Goal: Task Accomplishment & Management: Complete application form

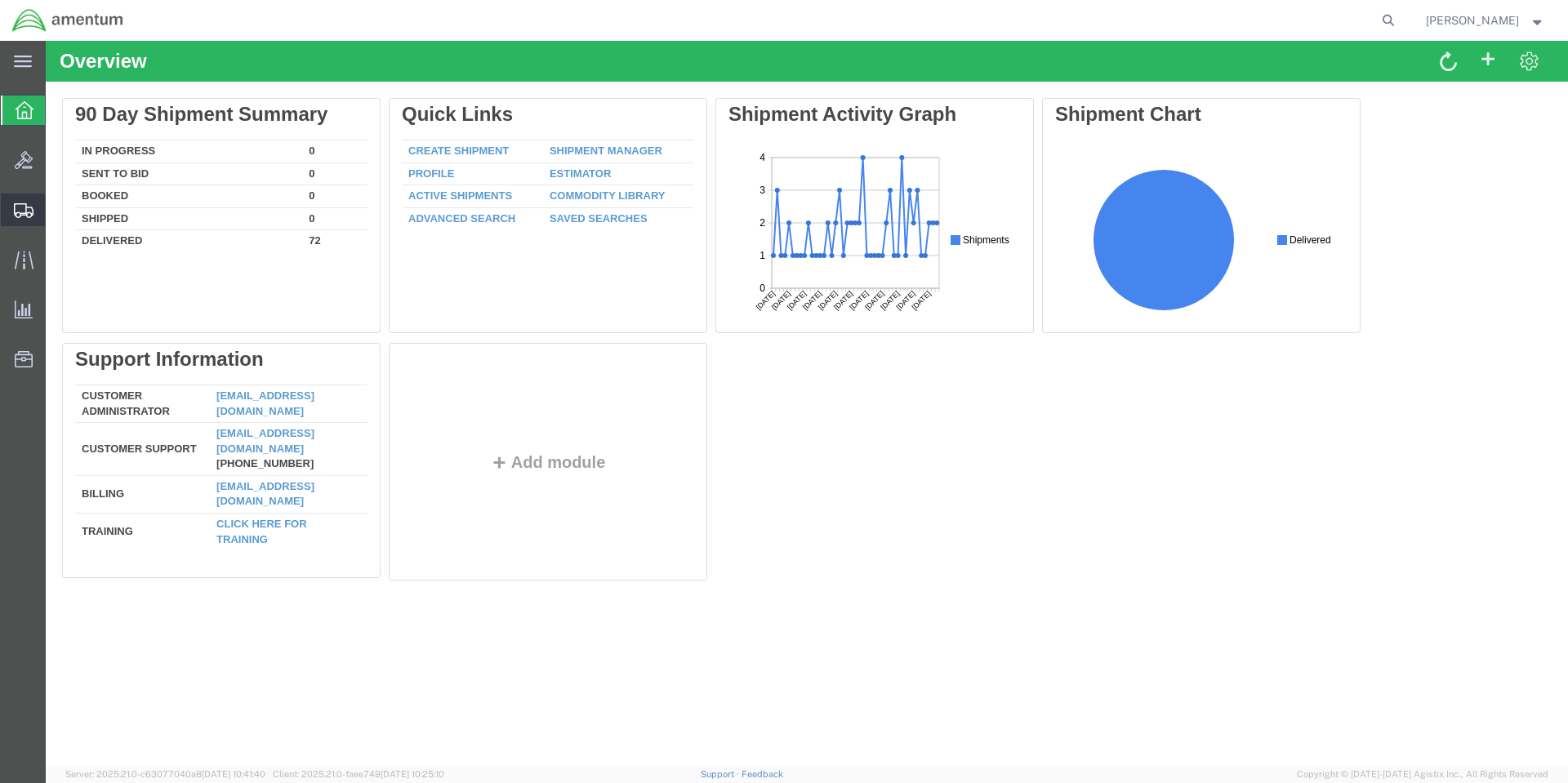
click at [0, 0] on span "Shipment Manager" at bounding box center [0, 0] width 0 height 0
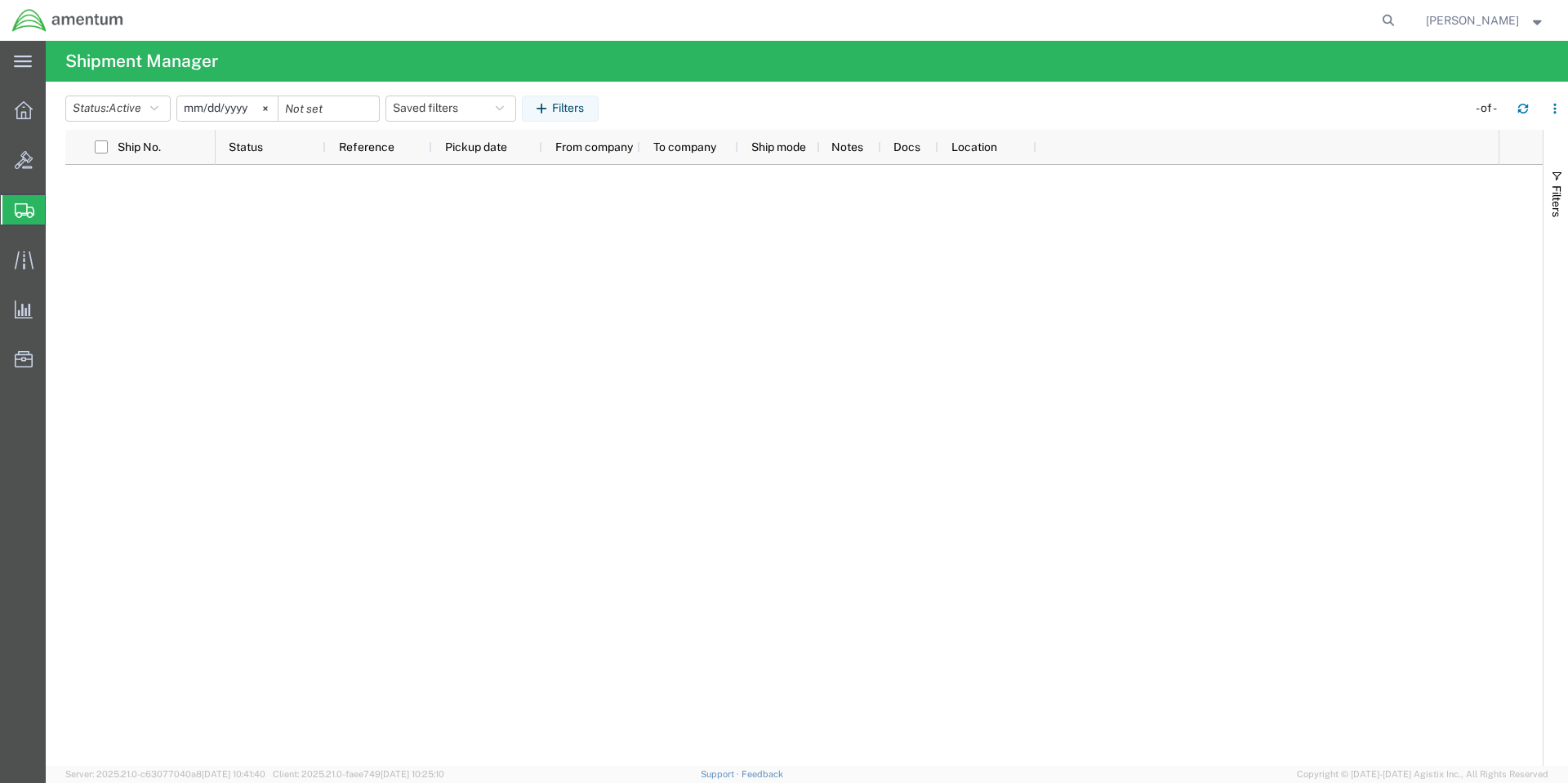
click at [0, 0] on span "Create Shipment" at bounding box center [0, 0] width 0 height 0
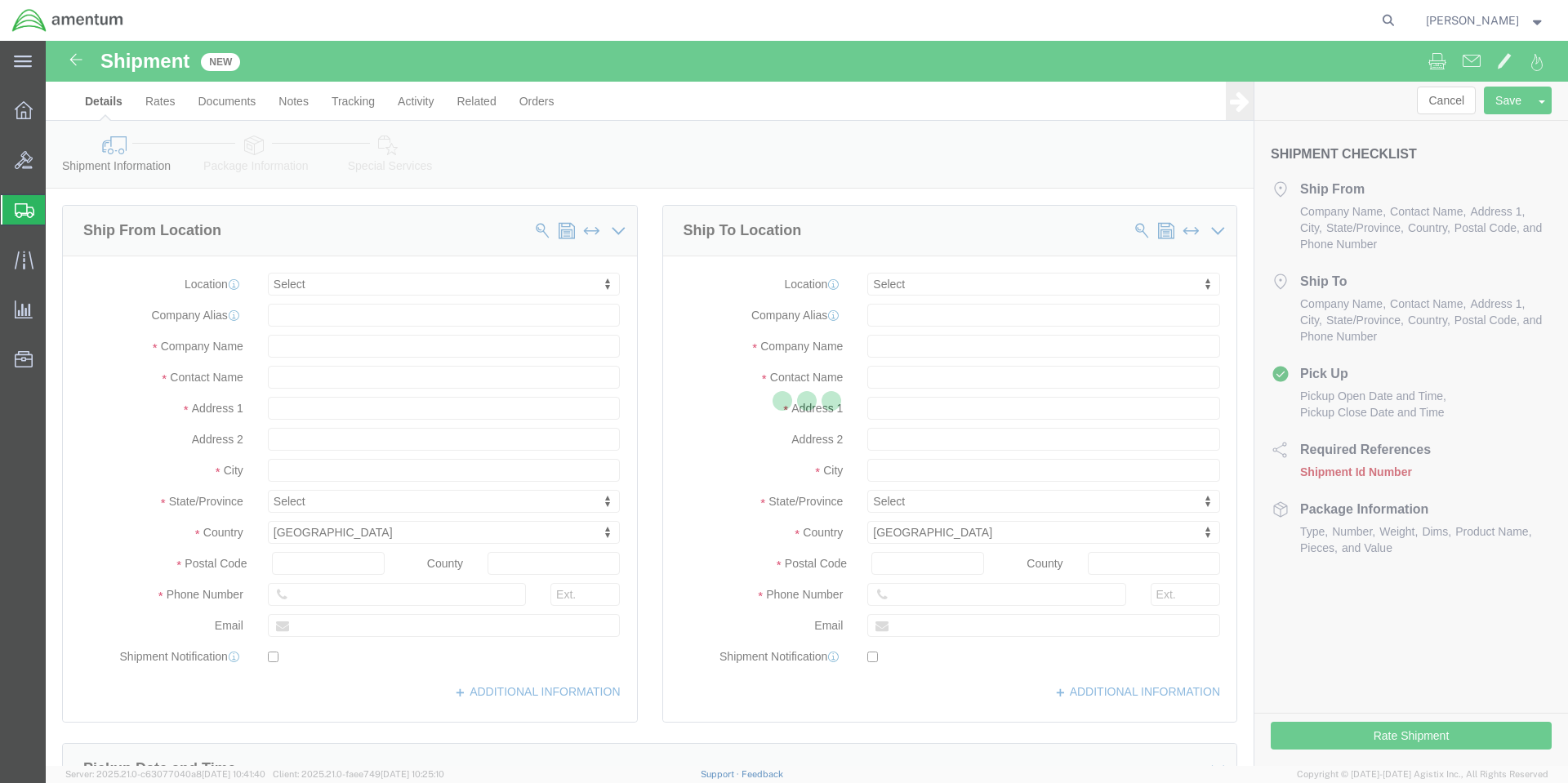
select select
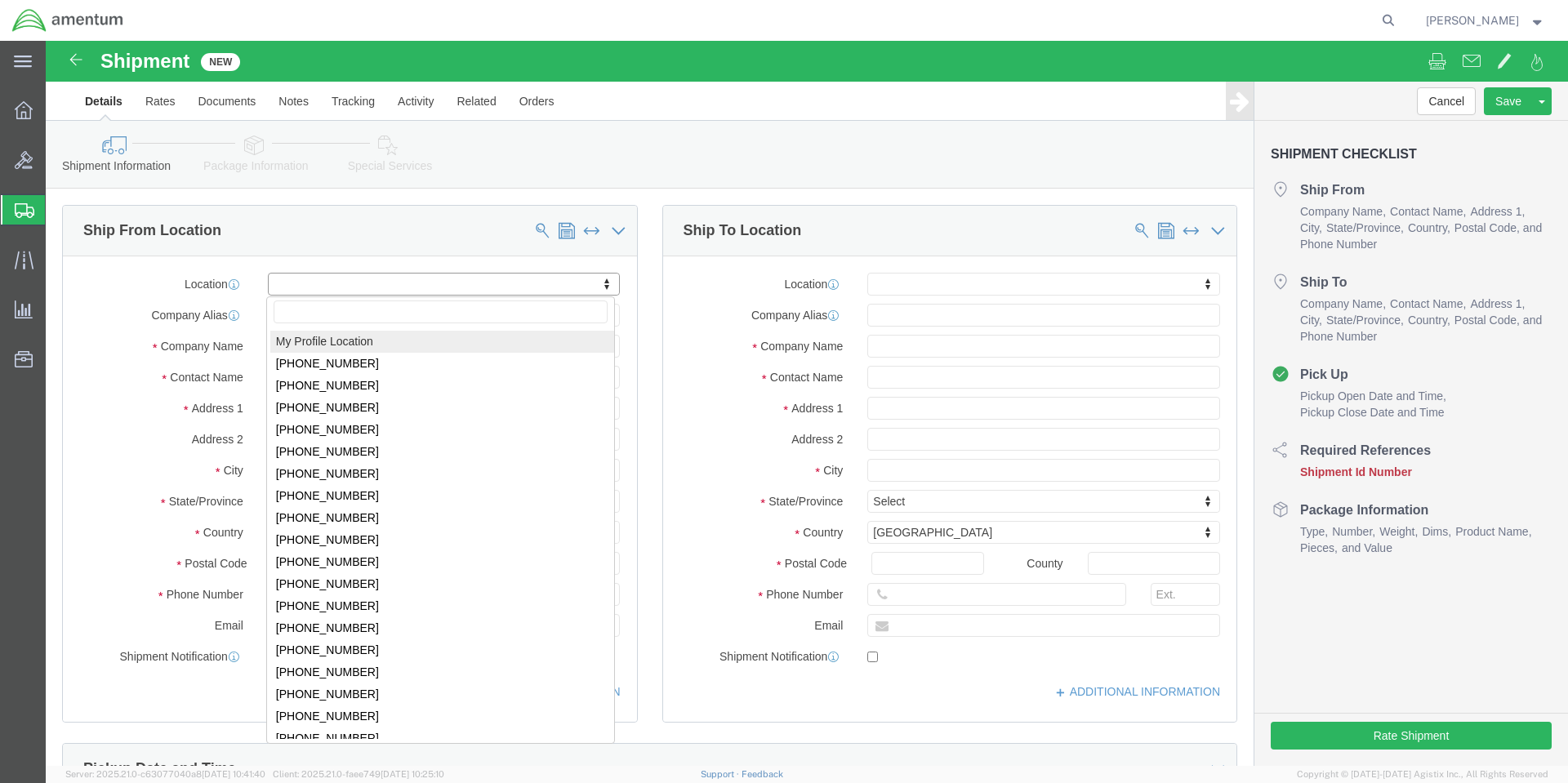
select select "MYPROFILE"
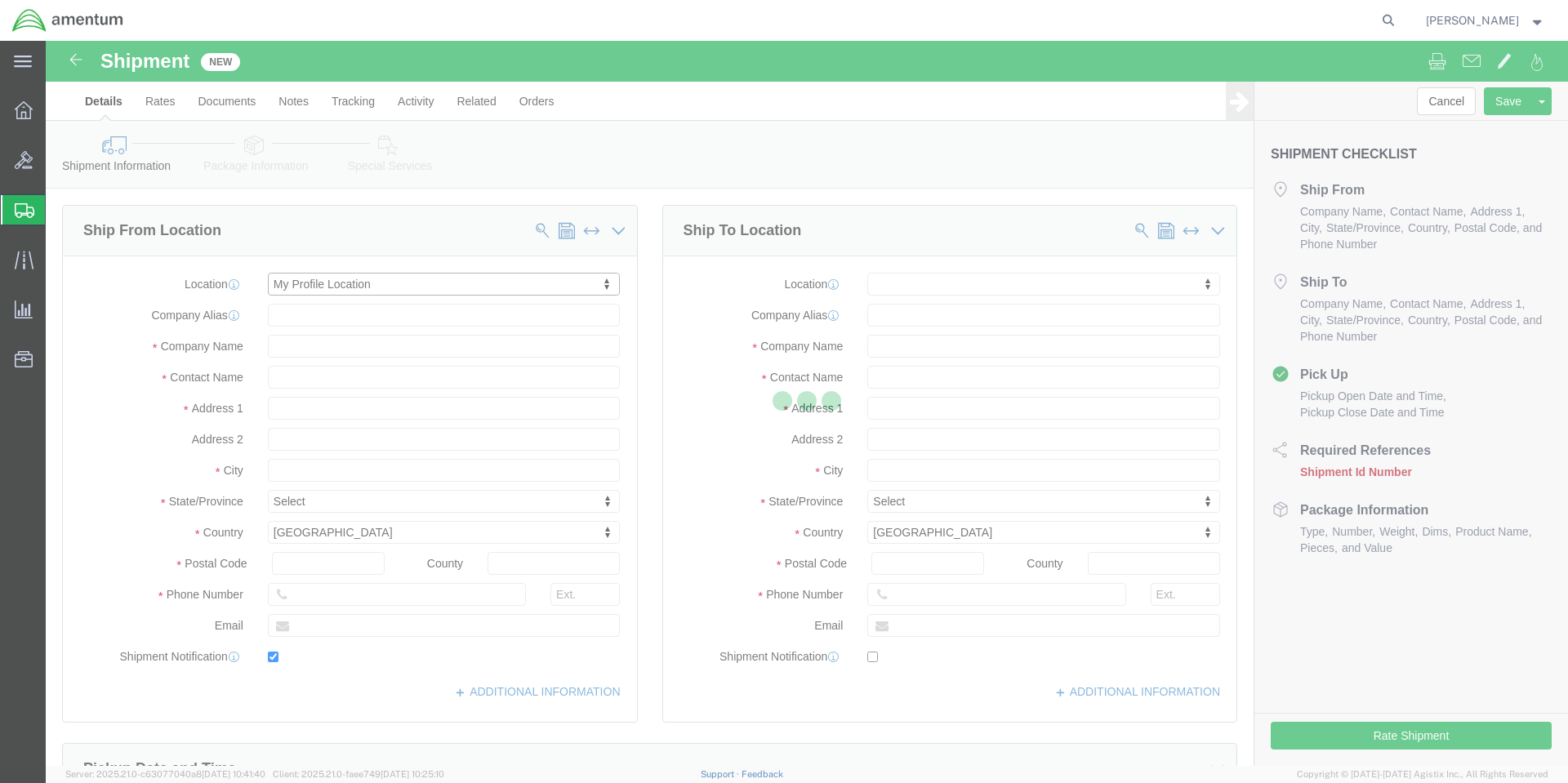
type input "NAS Coronado, Bldg 446"
type input "DLA Aviation HAZMAT Center- (UA0108)"
type input "92135"
type input "[PHONE_NUMBER]"
type input "[PERSON_NAME][EMAIL_ADDRESS][PERSON_NAME][DOMAIN_NAME]"
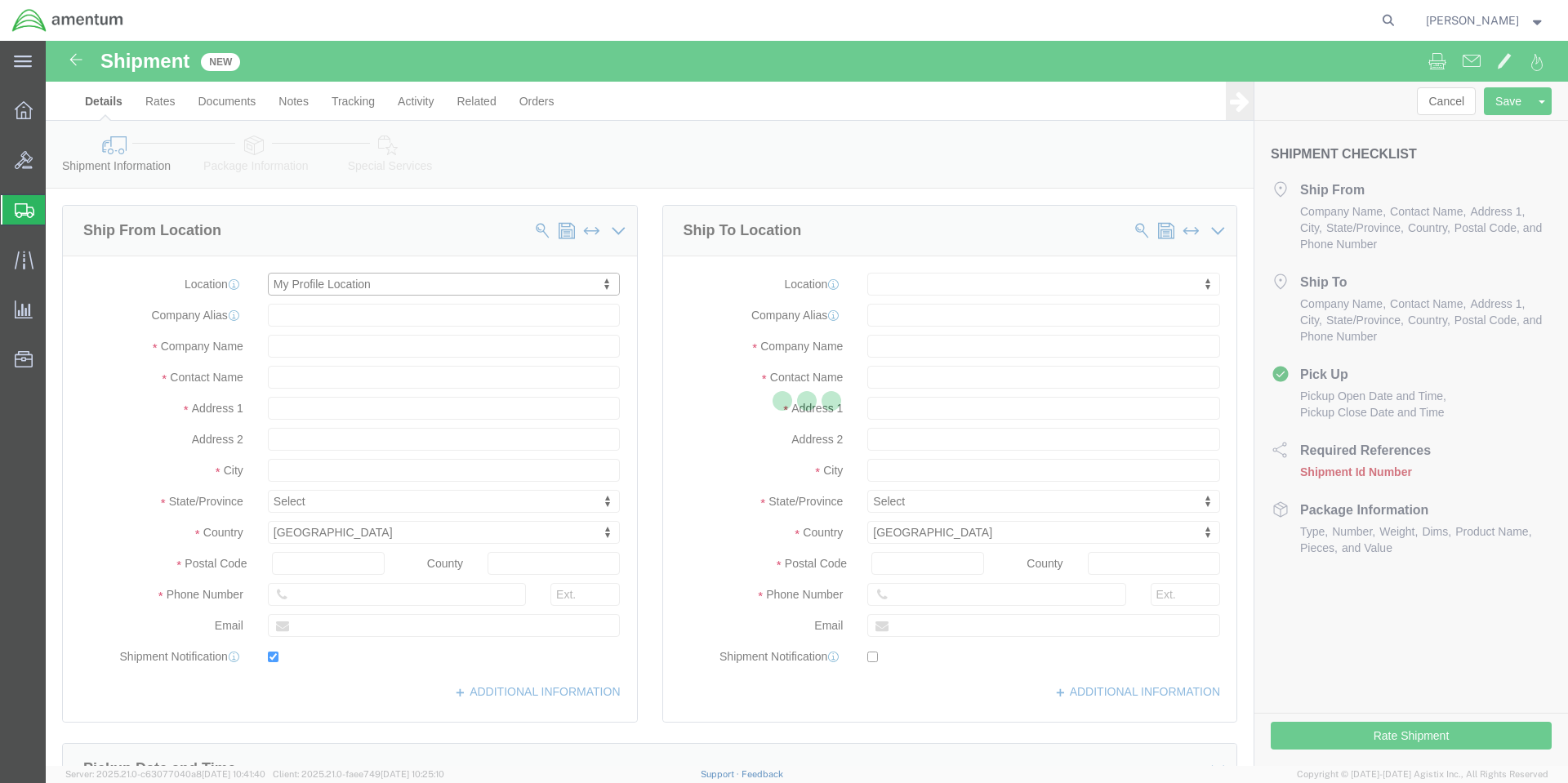
checkbox input "true"
type input "Amentum Services, Inc."
type input "[PERSON_NAME]"
type input "[GEOGRAPHIC_DATA]"
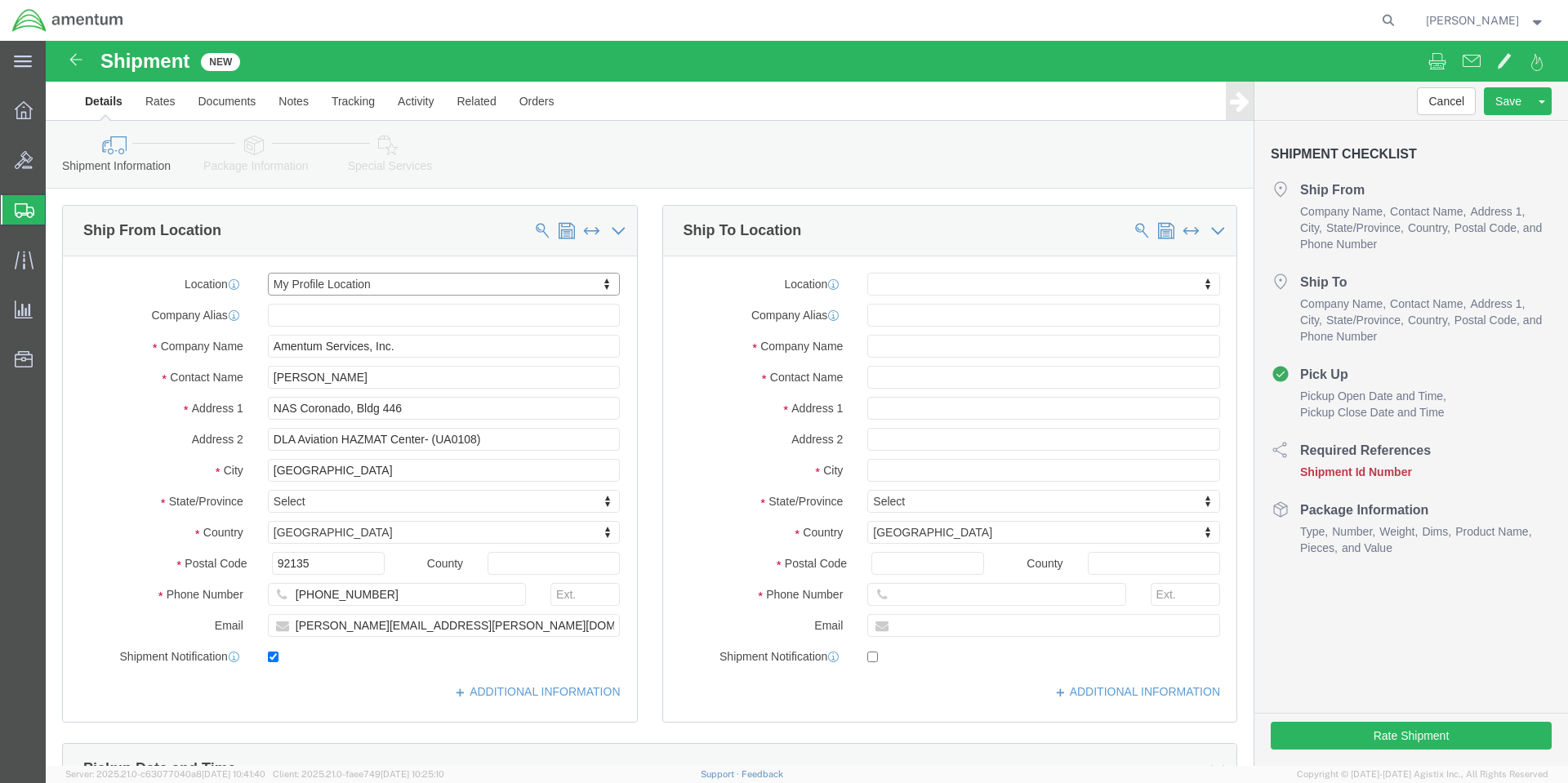
select select "CA"
click input "text"
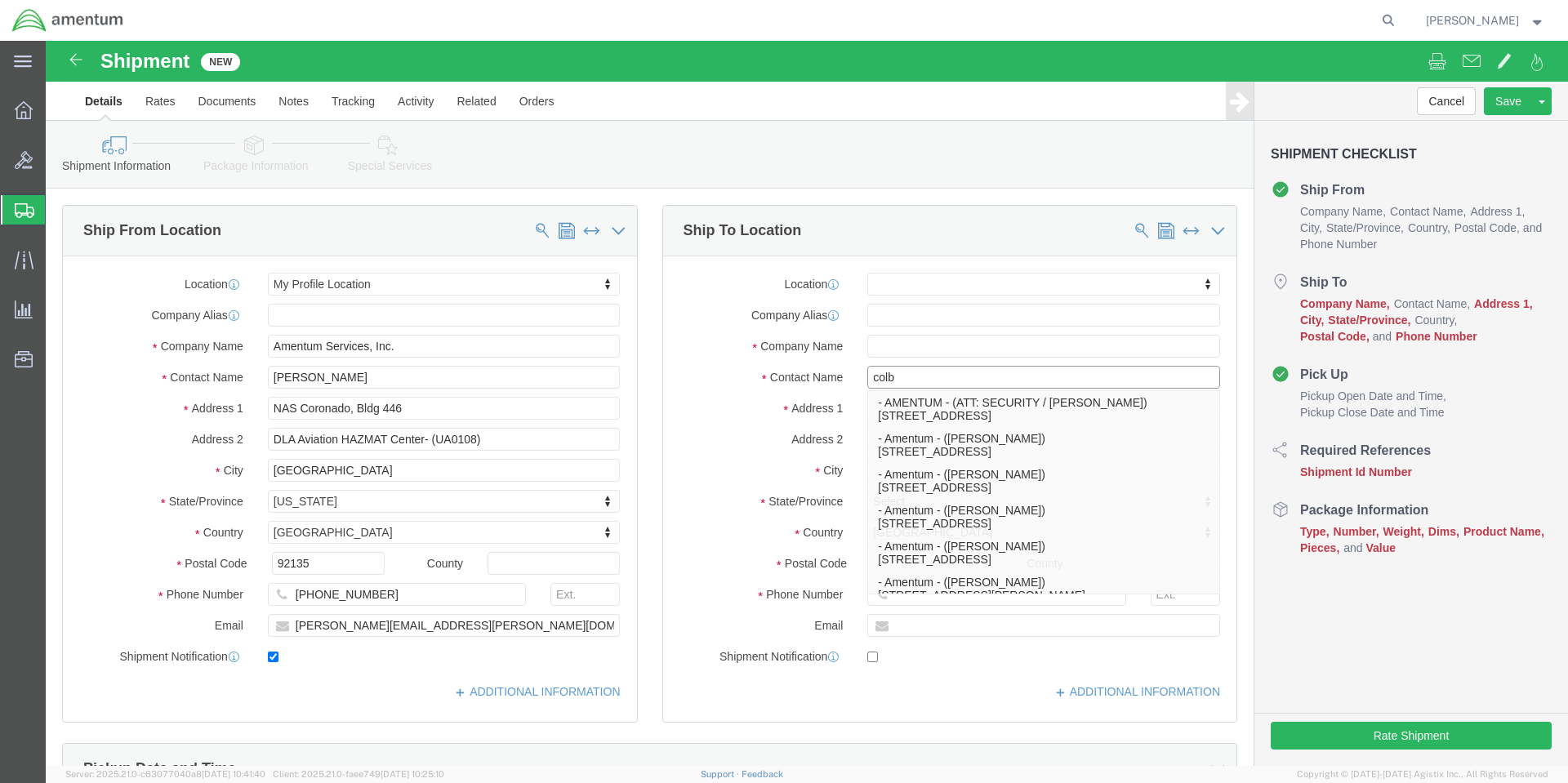
type input "colby"
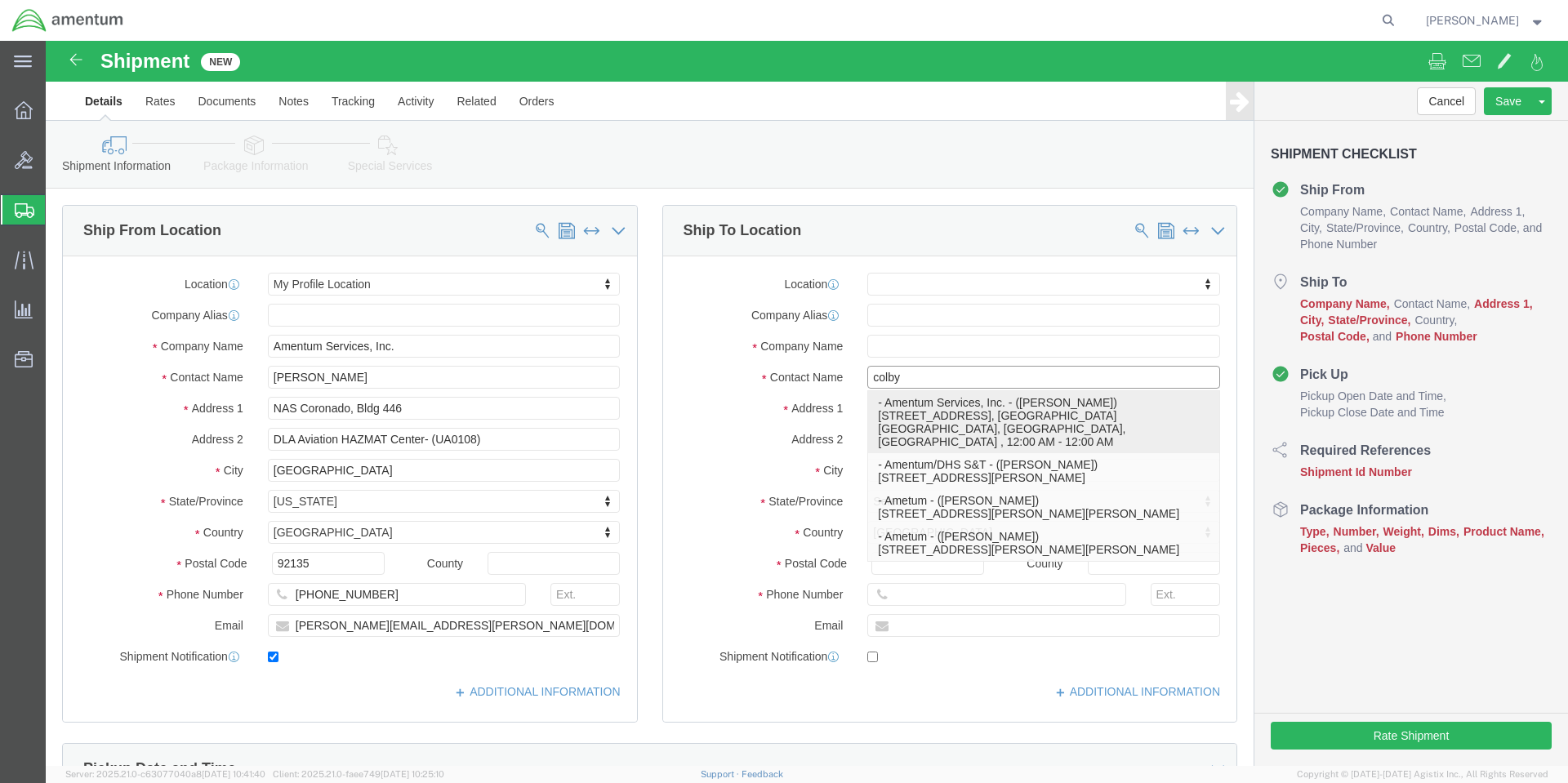
click p "- Amentum Services, Inc. - ([PERSON_NAME]) [STREET_ADDRESS], [GEOGRAPHIC_DATA] …"
select select
type input "[STREET_ADDRESS]"
type input "[GEOGRAPHIC_DATA] [GEOGRAPHIC_DATA]"
type input "98278"
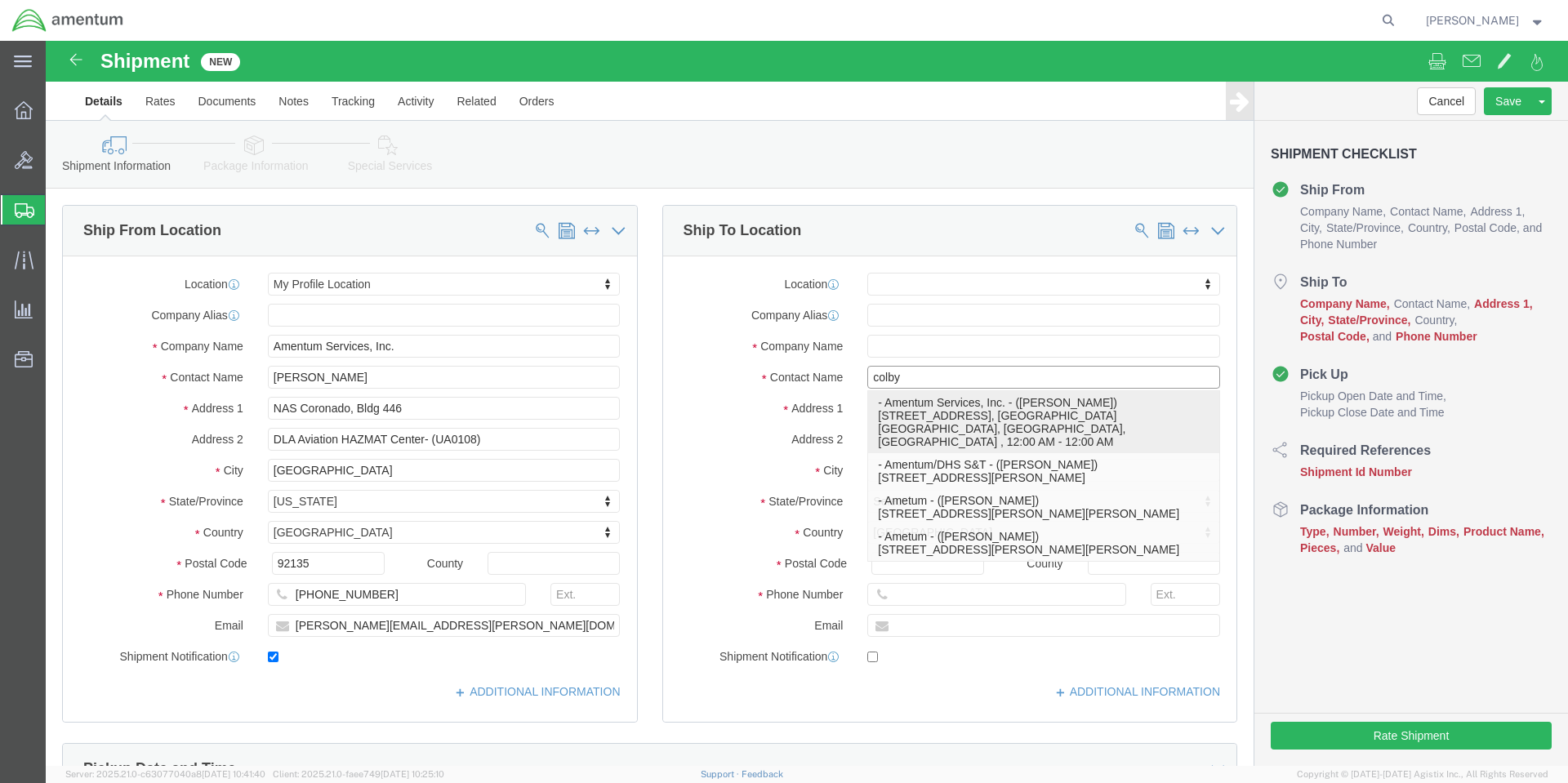
type input "[PHONE_NUMBER]"
type input "Amentum Services, Inc."
type input "[PERSON_NAME]"
type input "[GEOGRAPHIC_DATA]"
select select "WA"
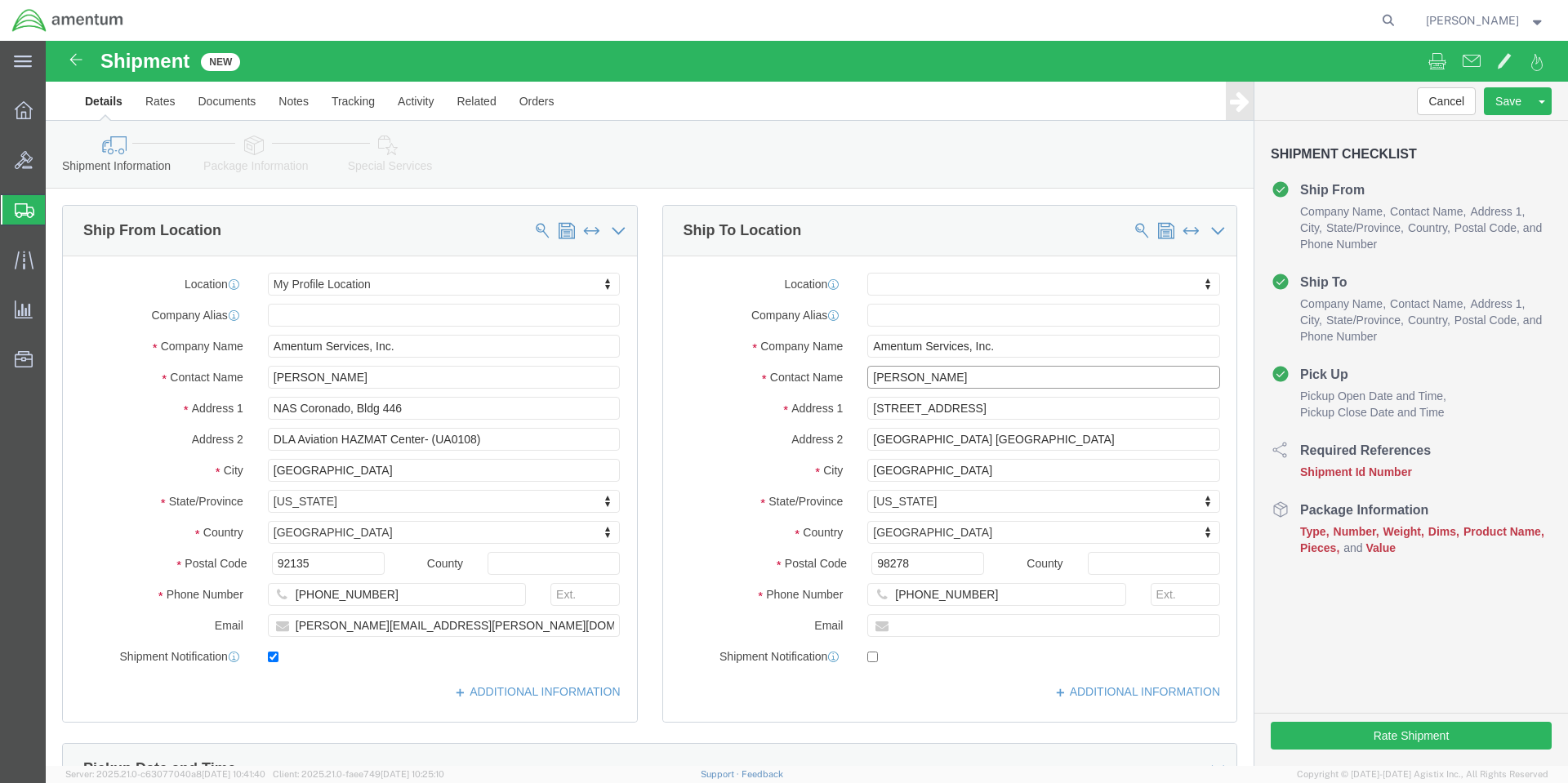
drag, startPoint x: 908, startPoint y: 339, endPoint x: 752, endPoint y: 316, distance: 157.7
click div "Location My Profile Location [PHONE_NUMBER] [PHONE_NUMBER] [PHONE_NUMBER] [PHON…"
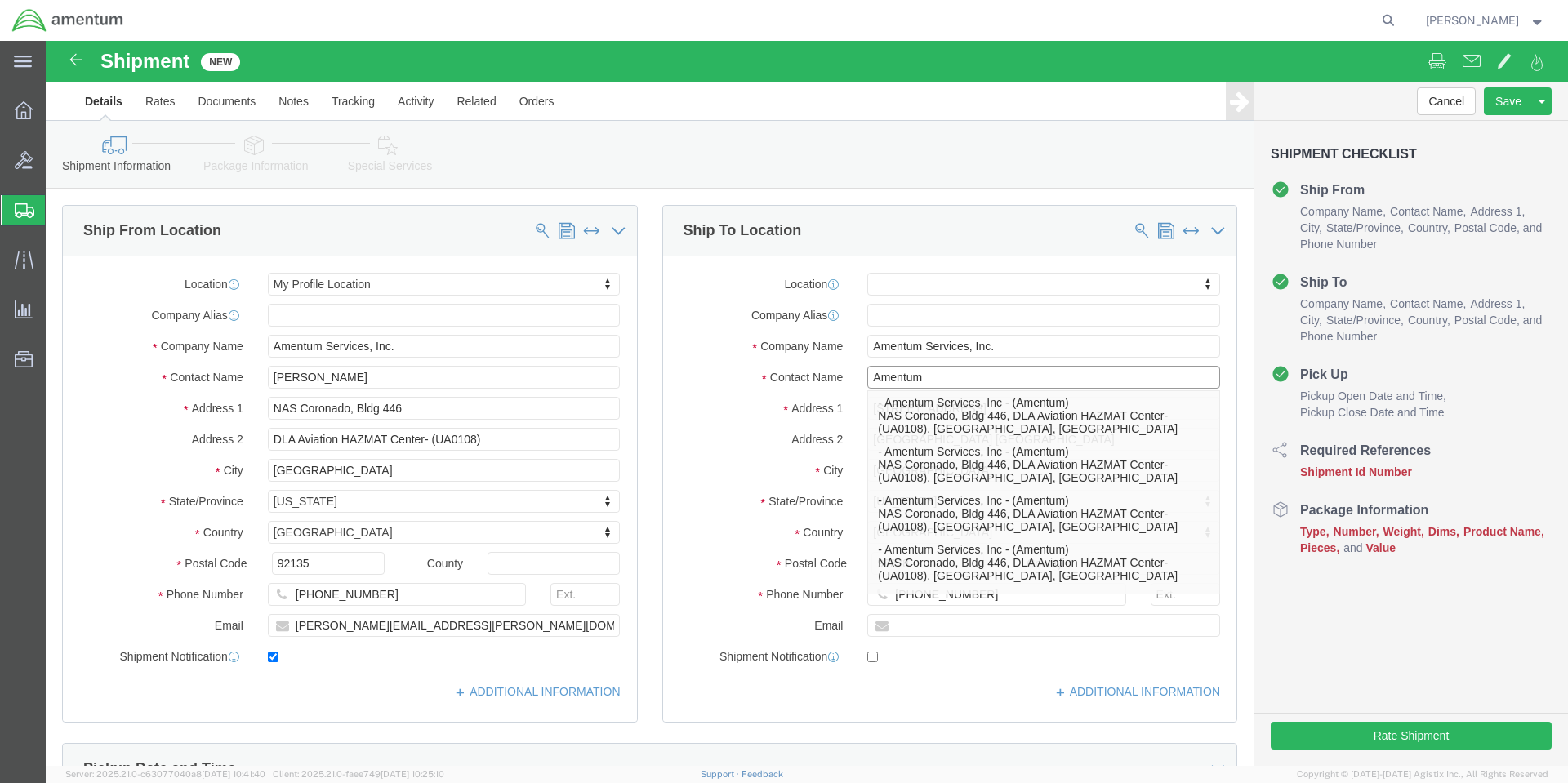
type input "Amentum"
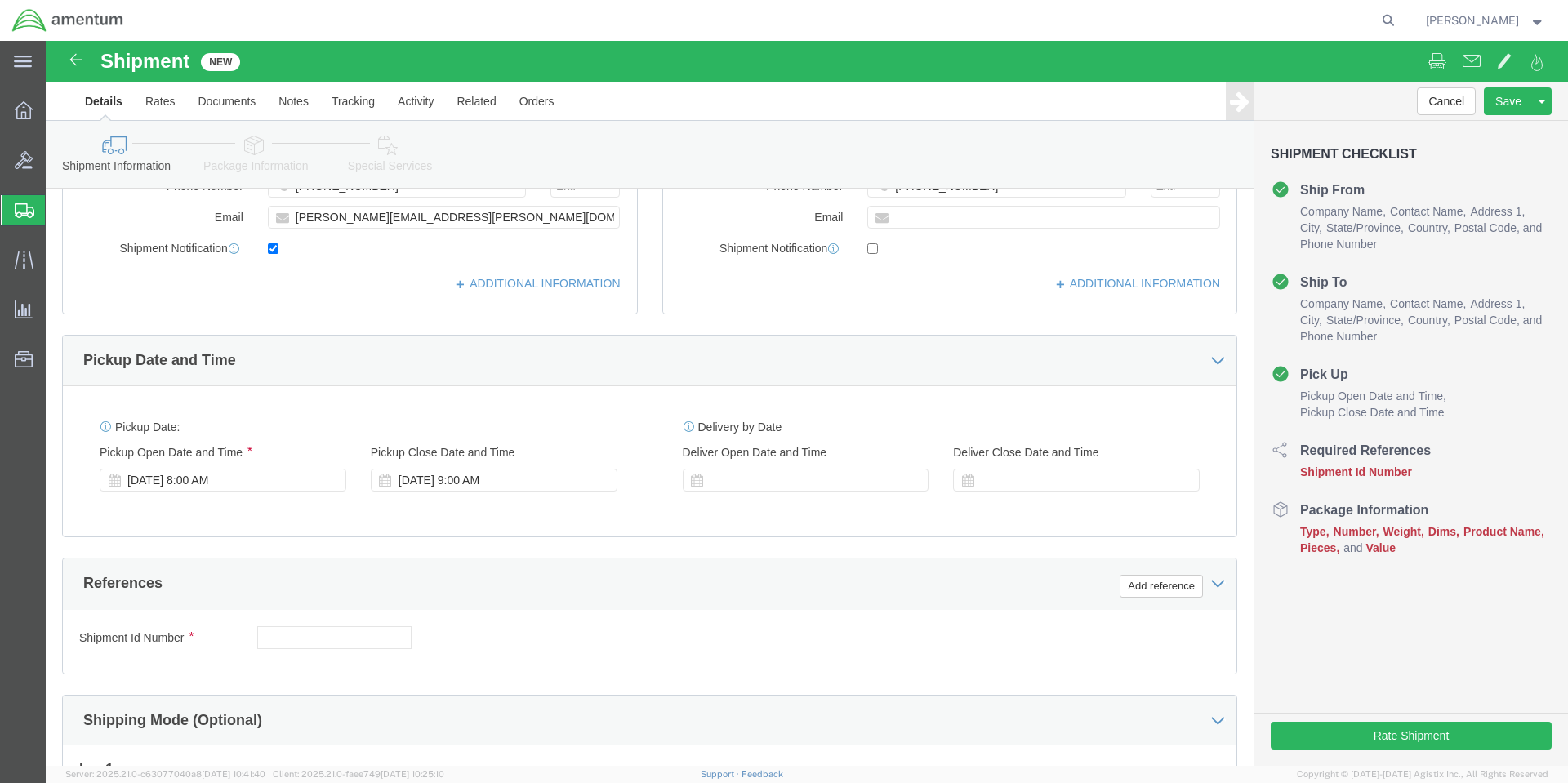
scroll to position [490, 0]
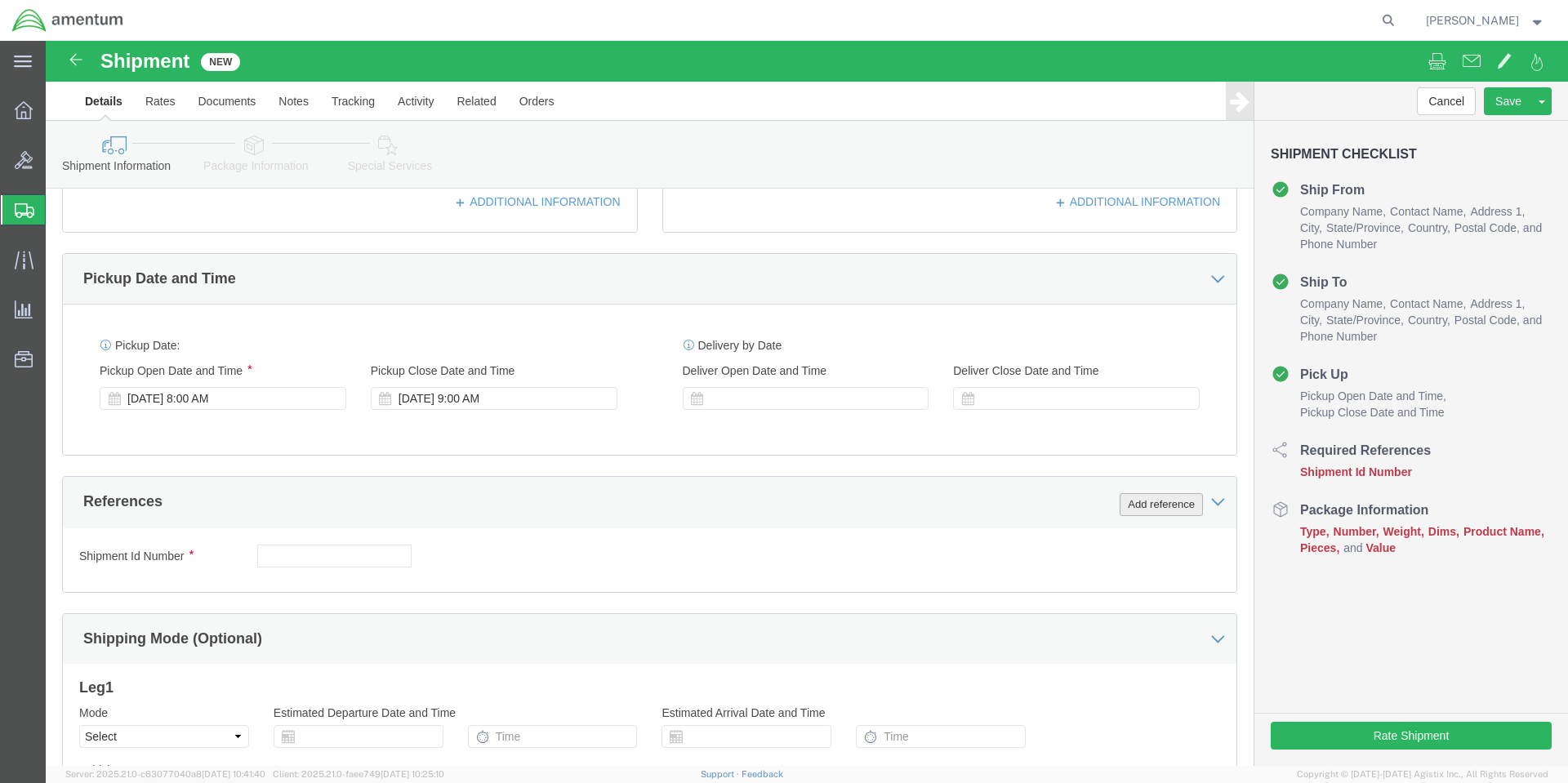
click button "Add reference"
click input "text"
type input "1"
click select "Select Account Type Activity ID Airline Appointment Number ASN Batch Request # …"
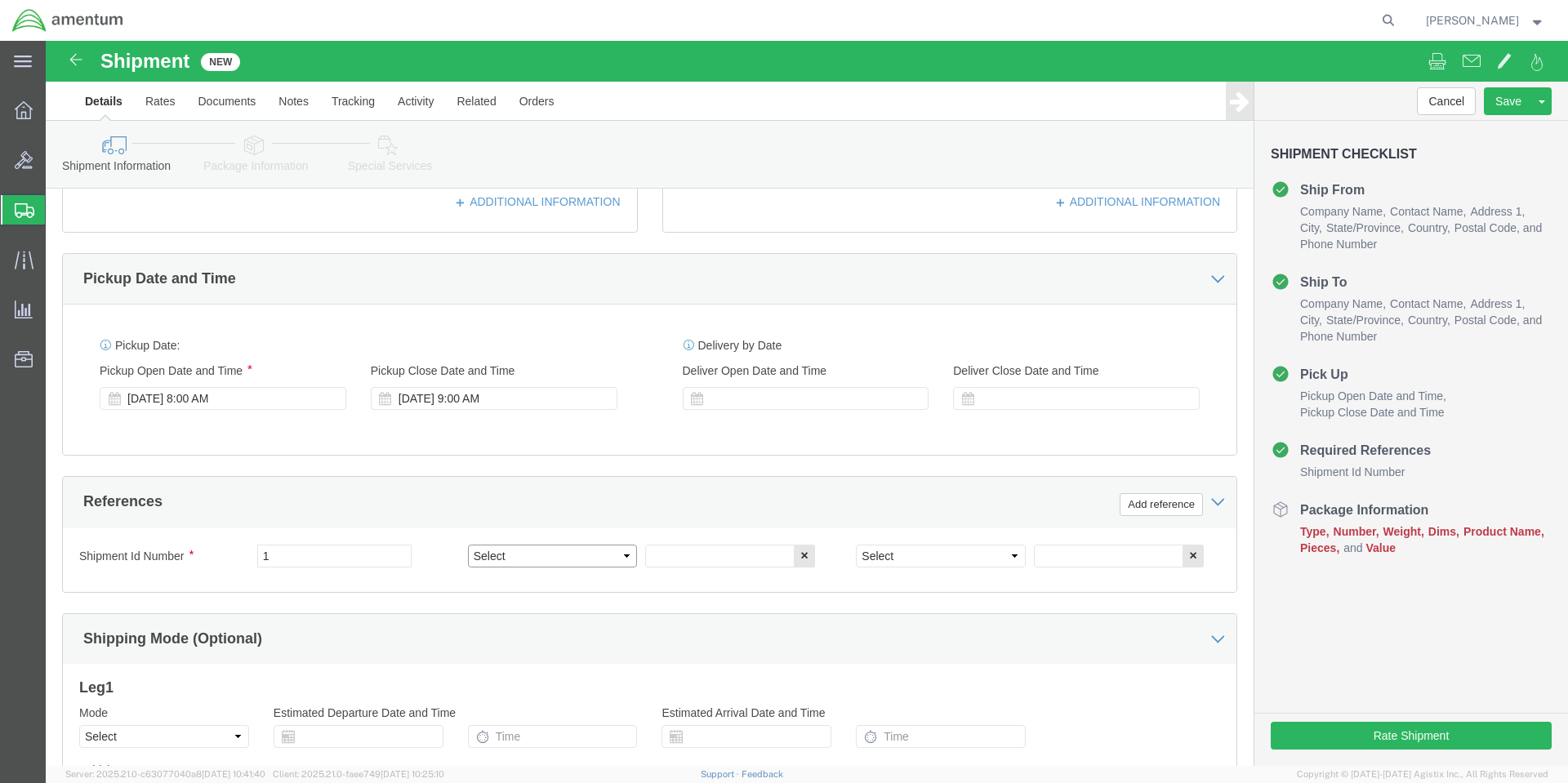
select select "PURCHORD"
click select "Select Account Type Activity ID Airline Appointment Number ASN Batch Request # …"
type input "HMMS: 85377"
select select "CUSTREF"
type input "8010014416024"
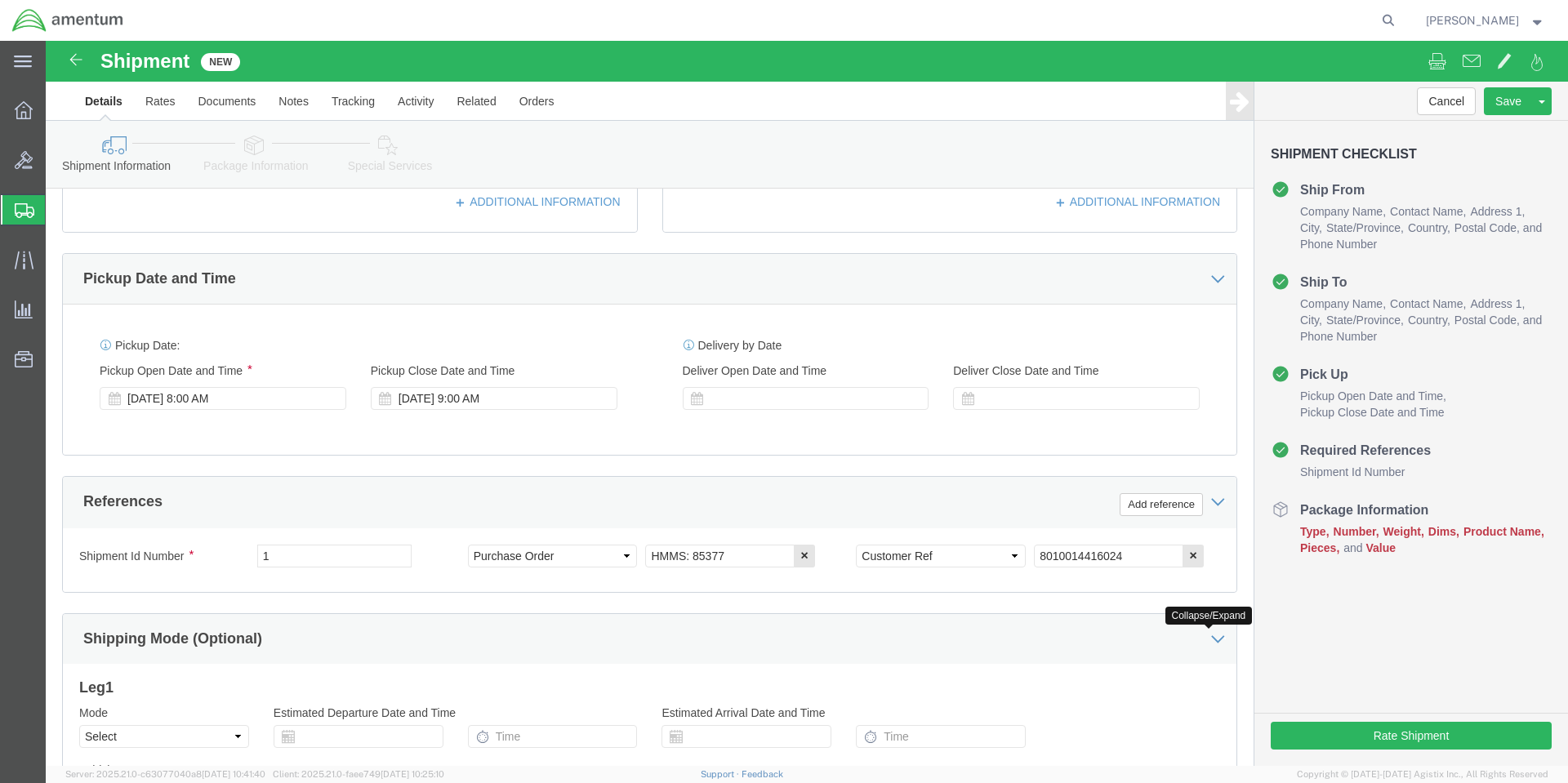
click div "Ship From Location Location My Profile Location My Profile Location [PHONE_NUMB…"
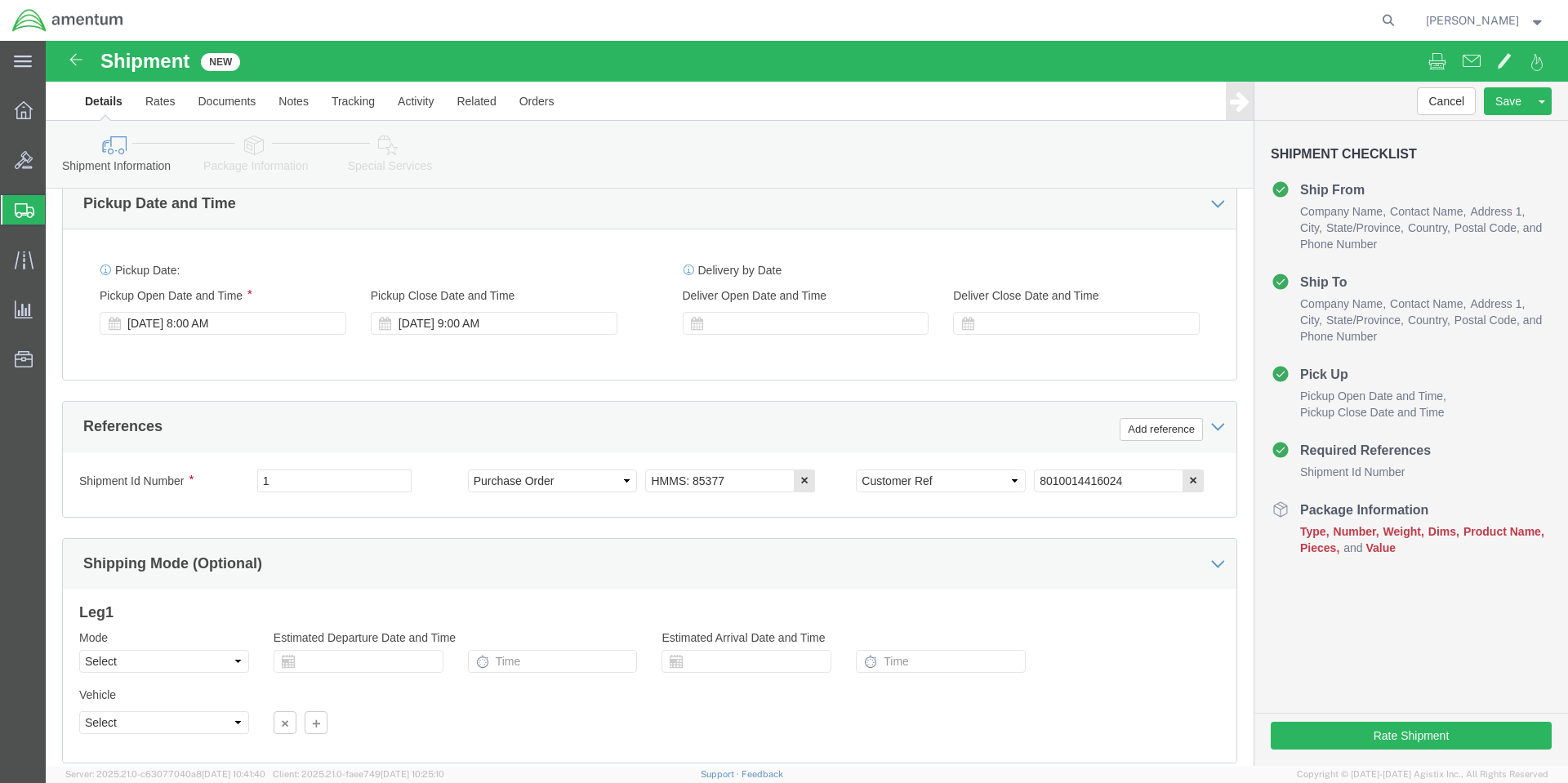
scroll to position [677, 0]
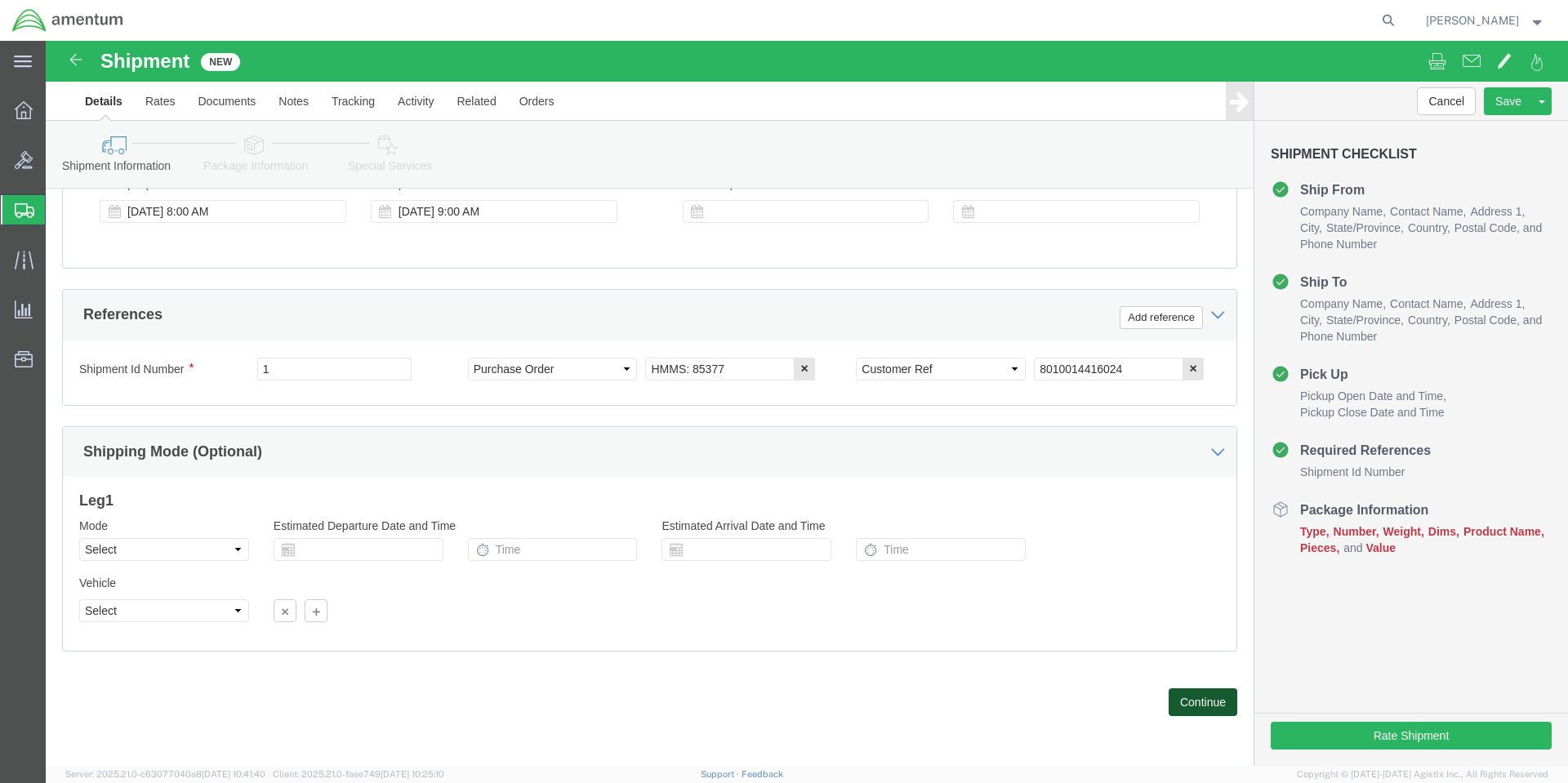
click button "Continue"
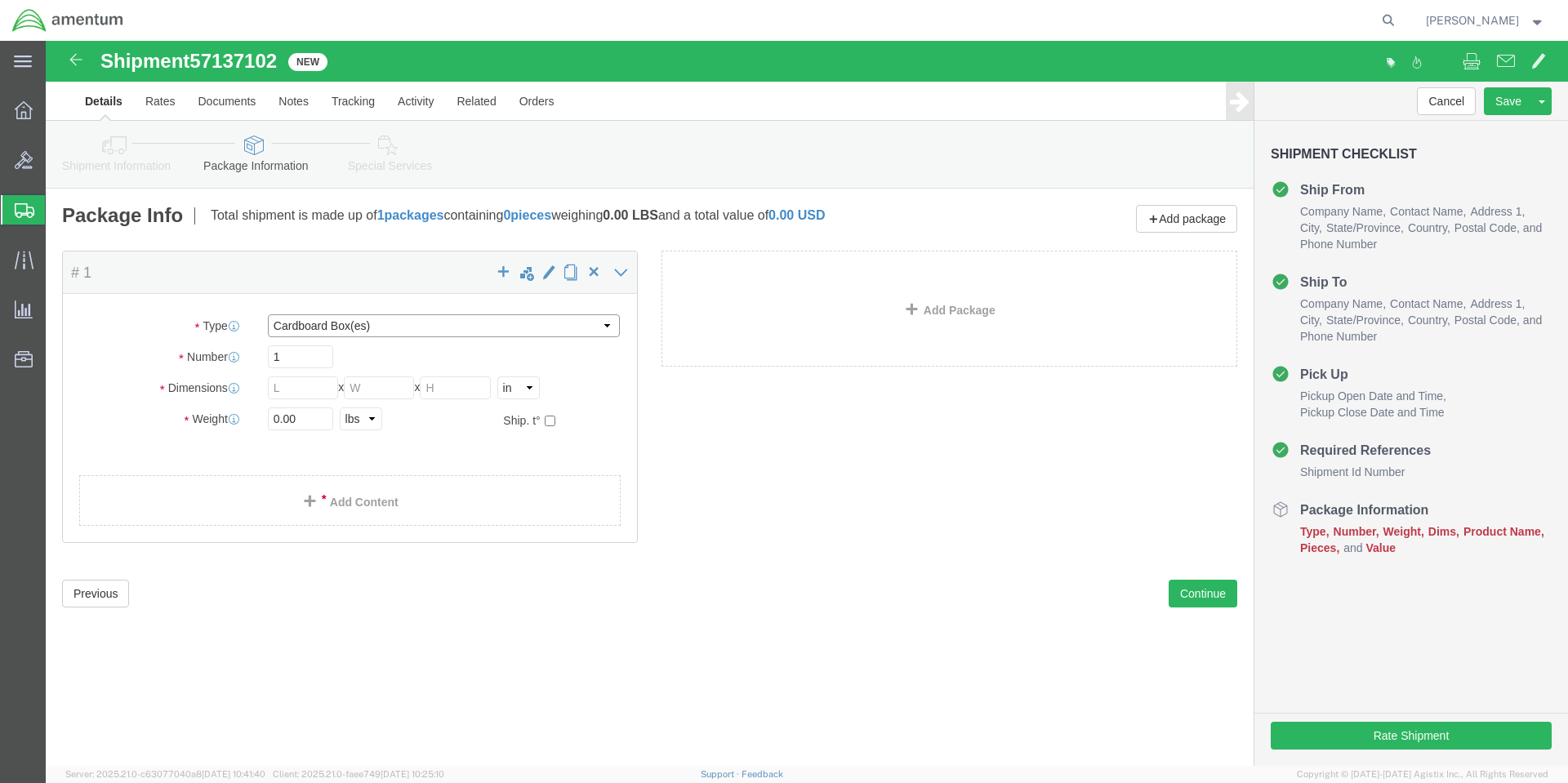
click select "Select BCK Boxes Bale(s) Basket(s) Bolt(s) Bottle(s) Buckets Bulk Bundle(s) Can…"
select select "VNPK"
click select "Select BCK Boxes Bale(s) Basket(s) Bolt(s) Bottle(s) Buckets Bulk Bundle(s) Can…"
click input "text"
type input "12"
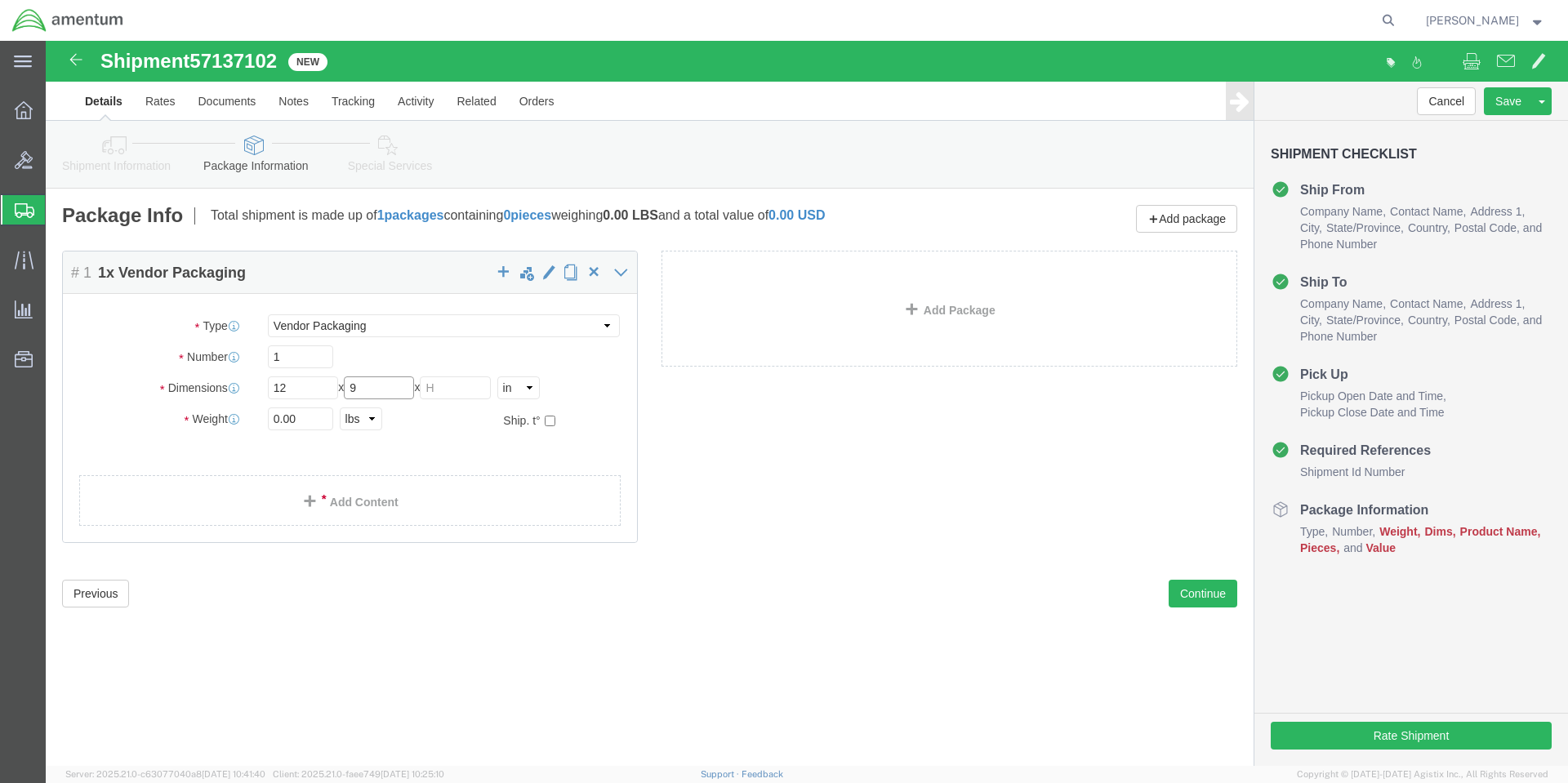
type input "9"
type input "3"
click link "Add Content"
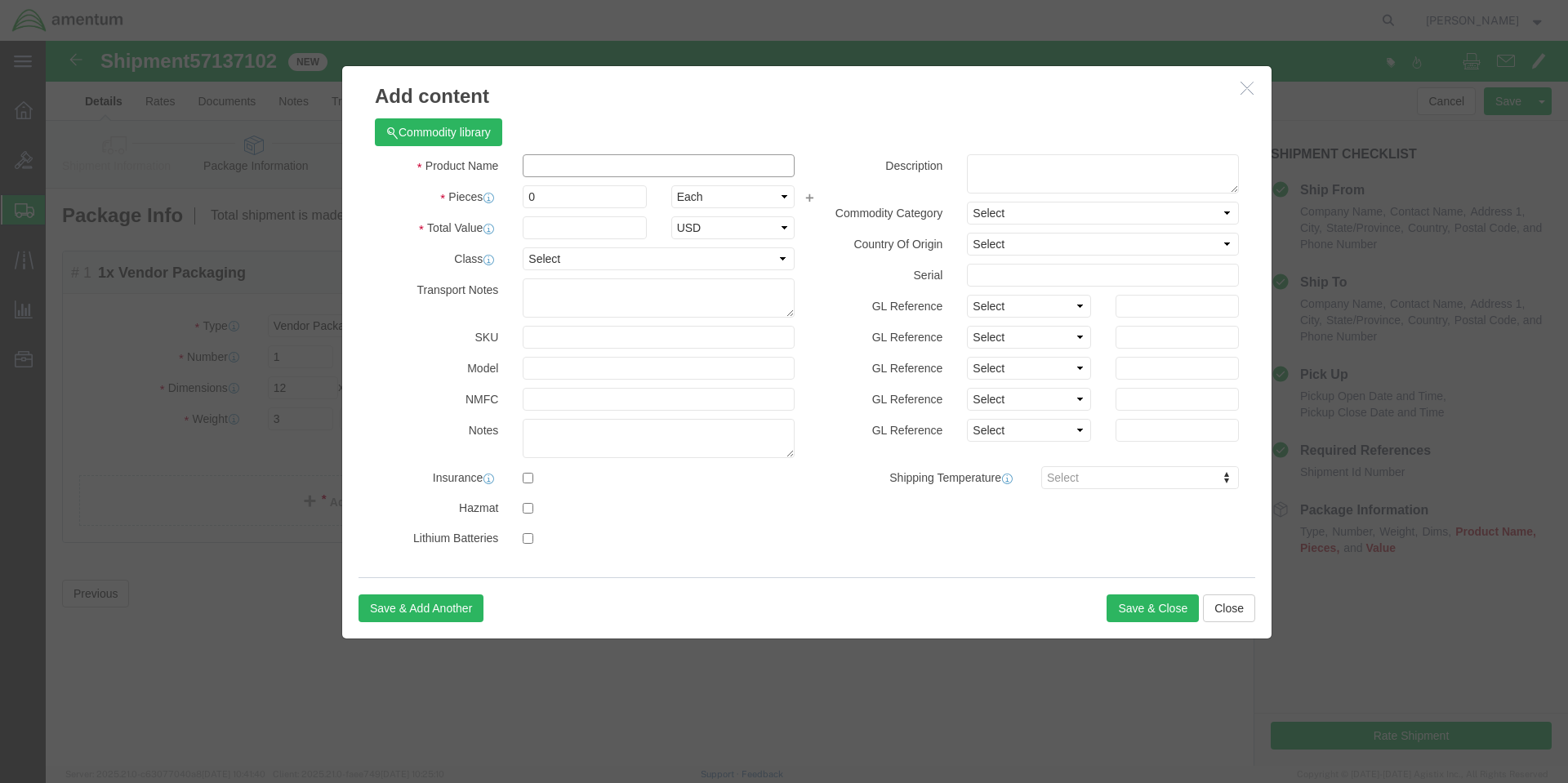
click input "text"
paste input "8211F36320MPS12KBX"
type input "8211F36320MPS12KBX"
click input "0"
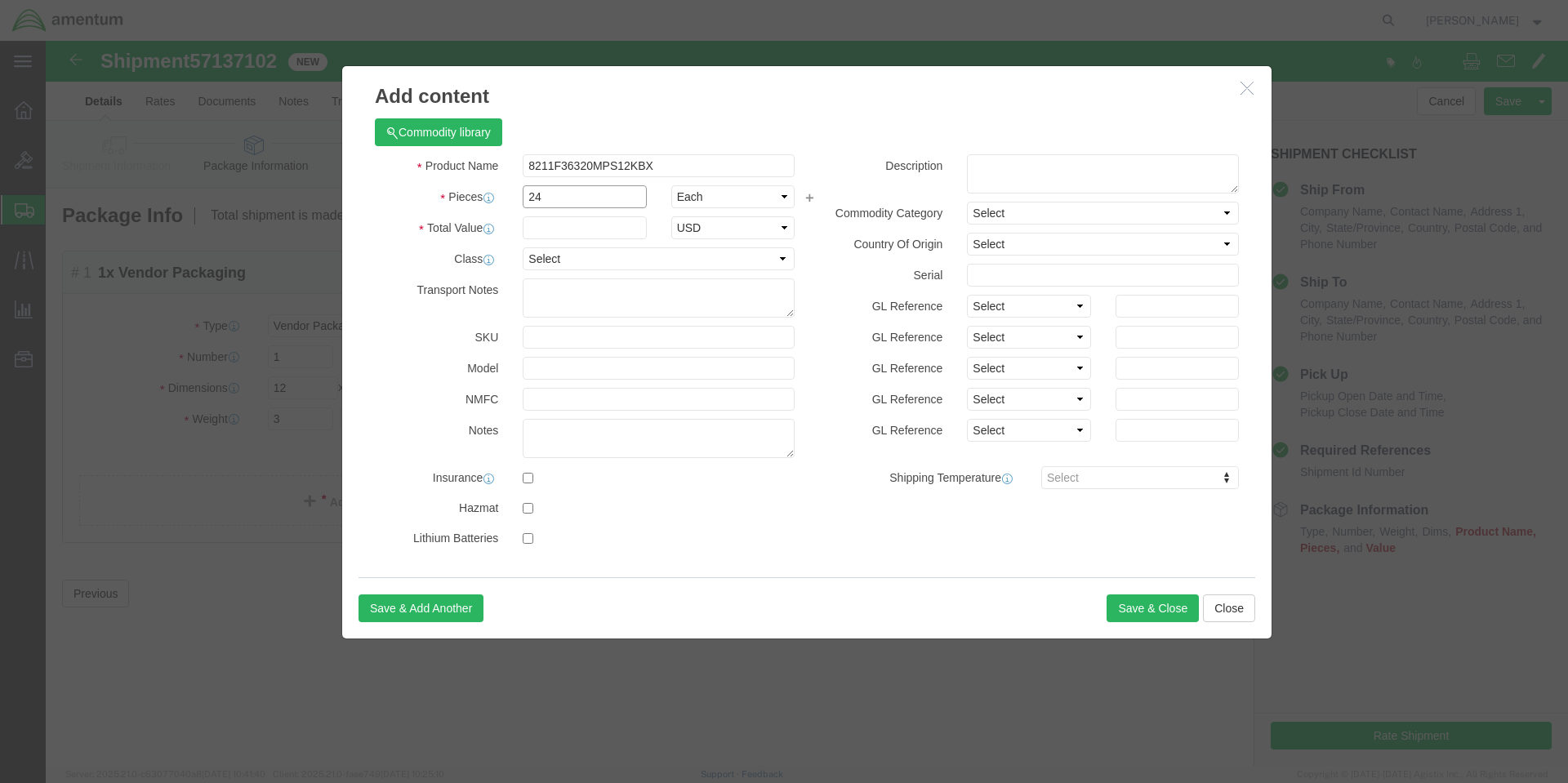
type input "24"
click input "text"
type input "530"
click textarea
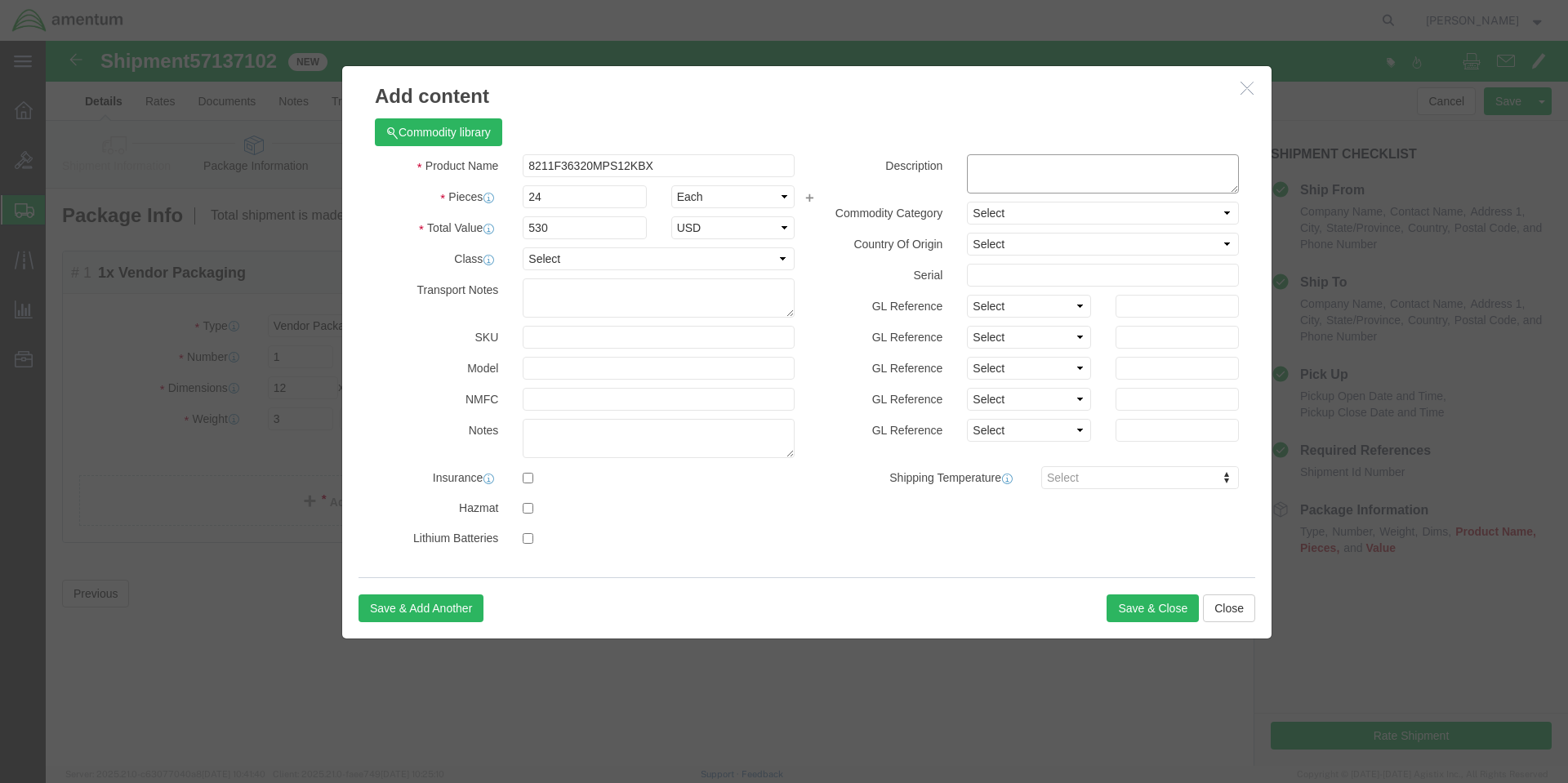
paste textarea "POLYURETHANE COATING, 36320, CAMO GRAY, 10CC SEMPEN, BX/24KT, KT"
type textarea "POLYURETHANE COATING, 36320, CAMO GRAY, 10CC SEMPEN, BX/24KT, KT"
click div
click button "Save & Close"
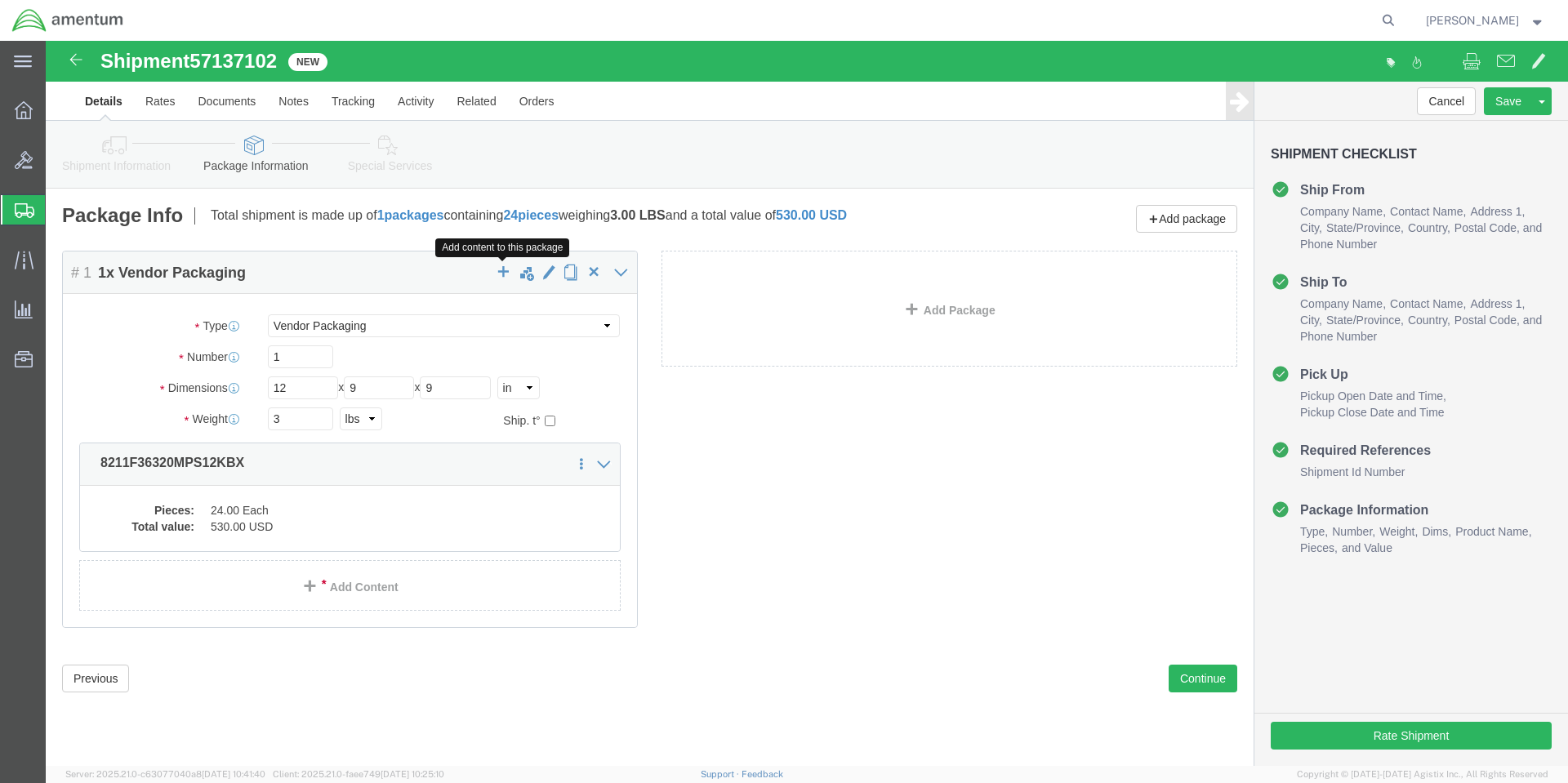
click span "button"
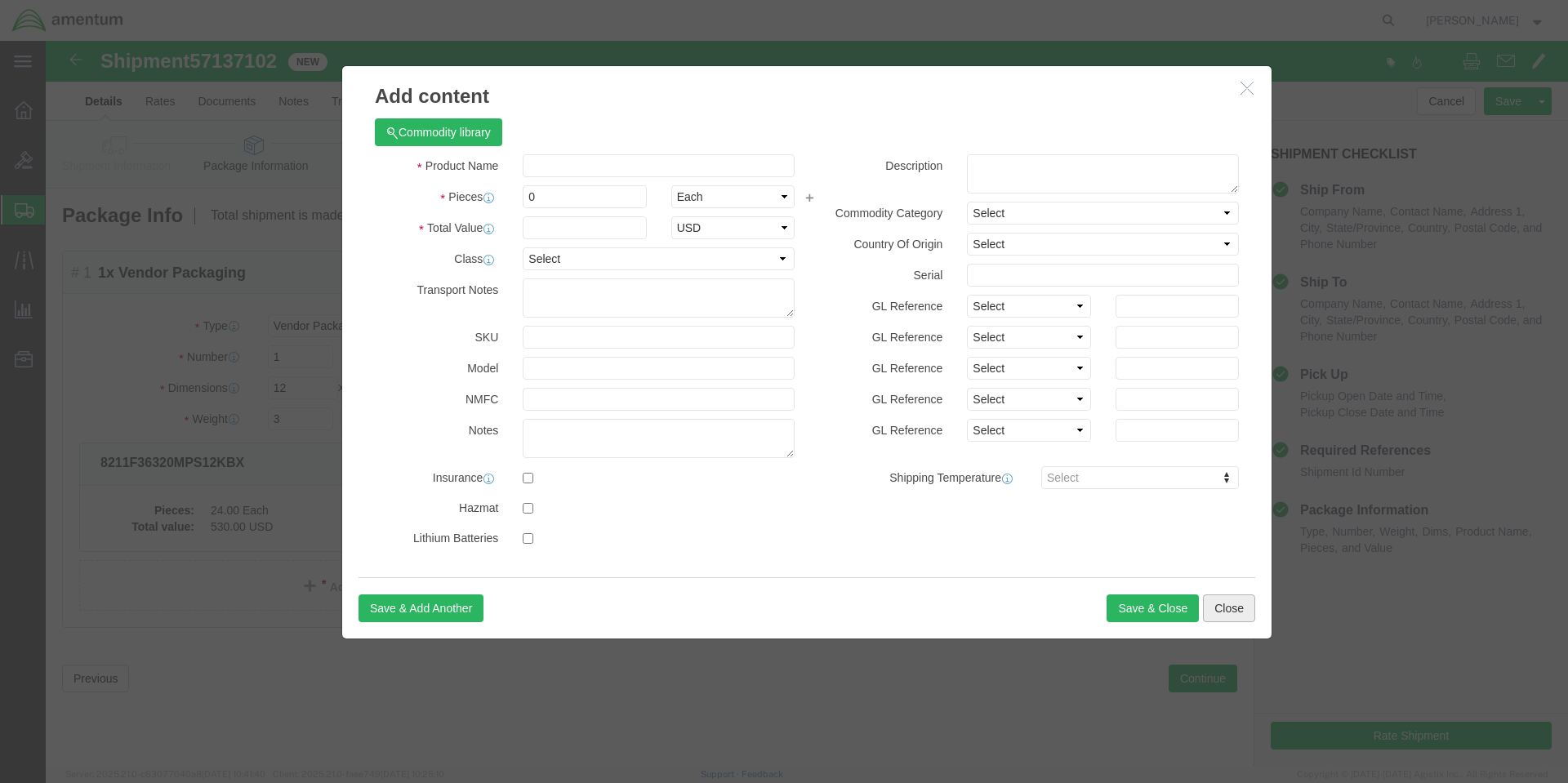
click button "Close"
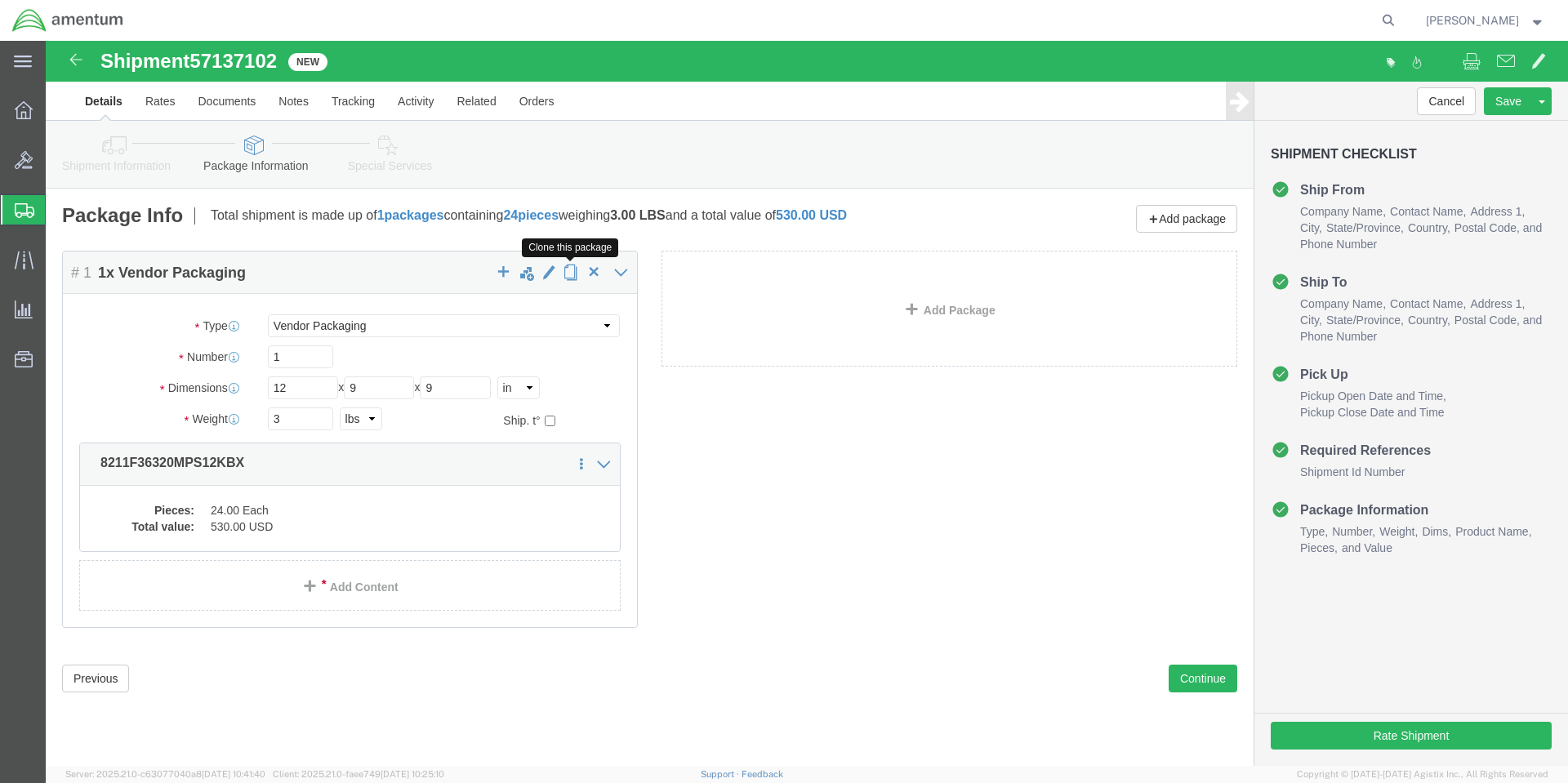
click span "button"
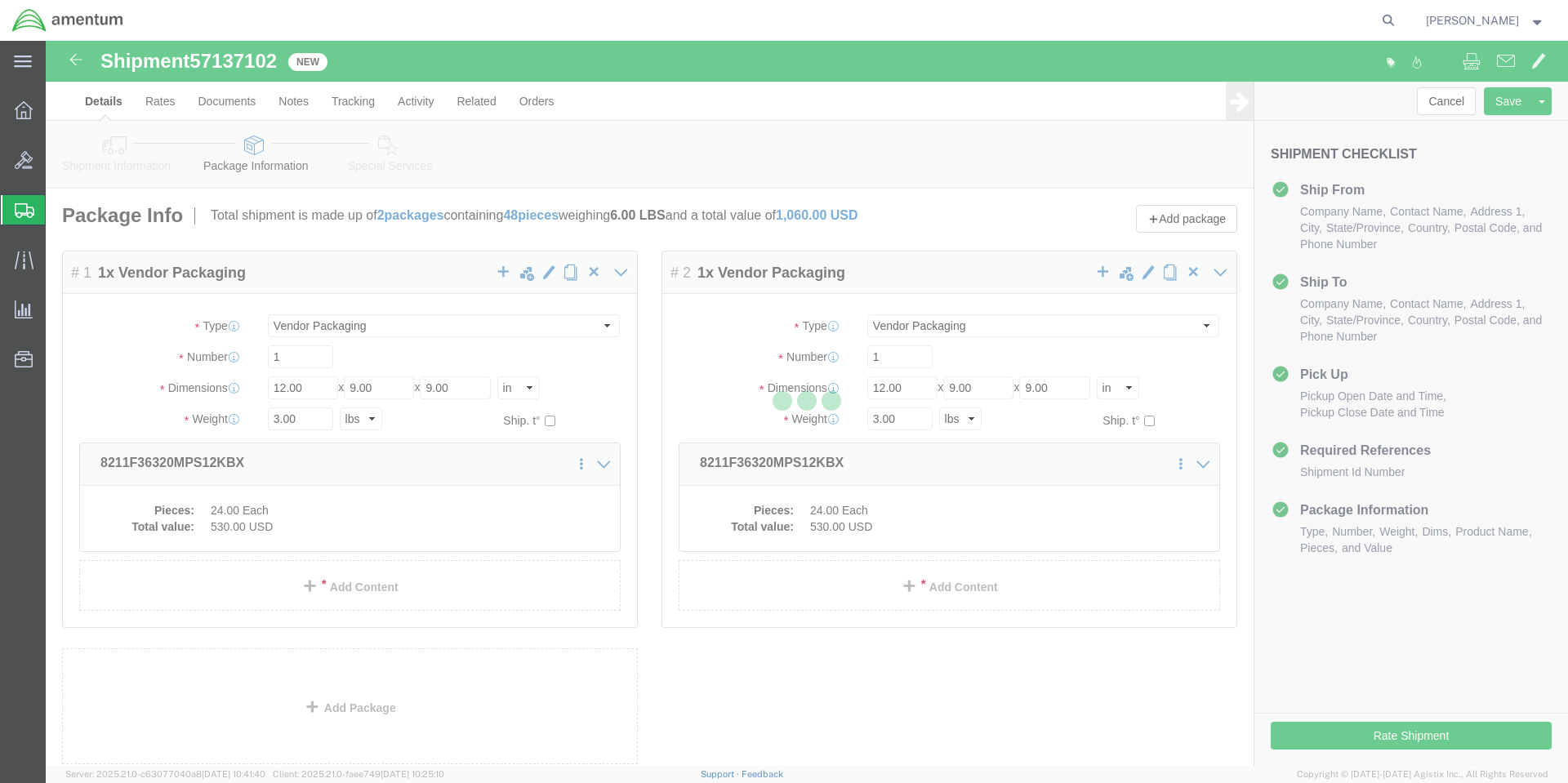
select select "VNPK"
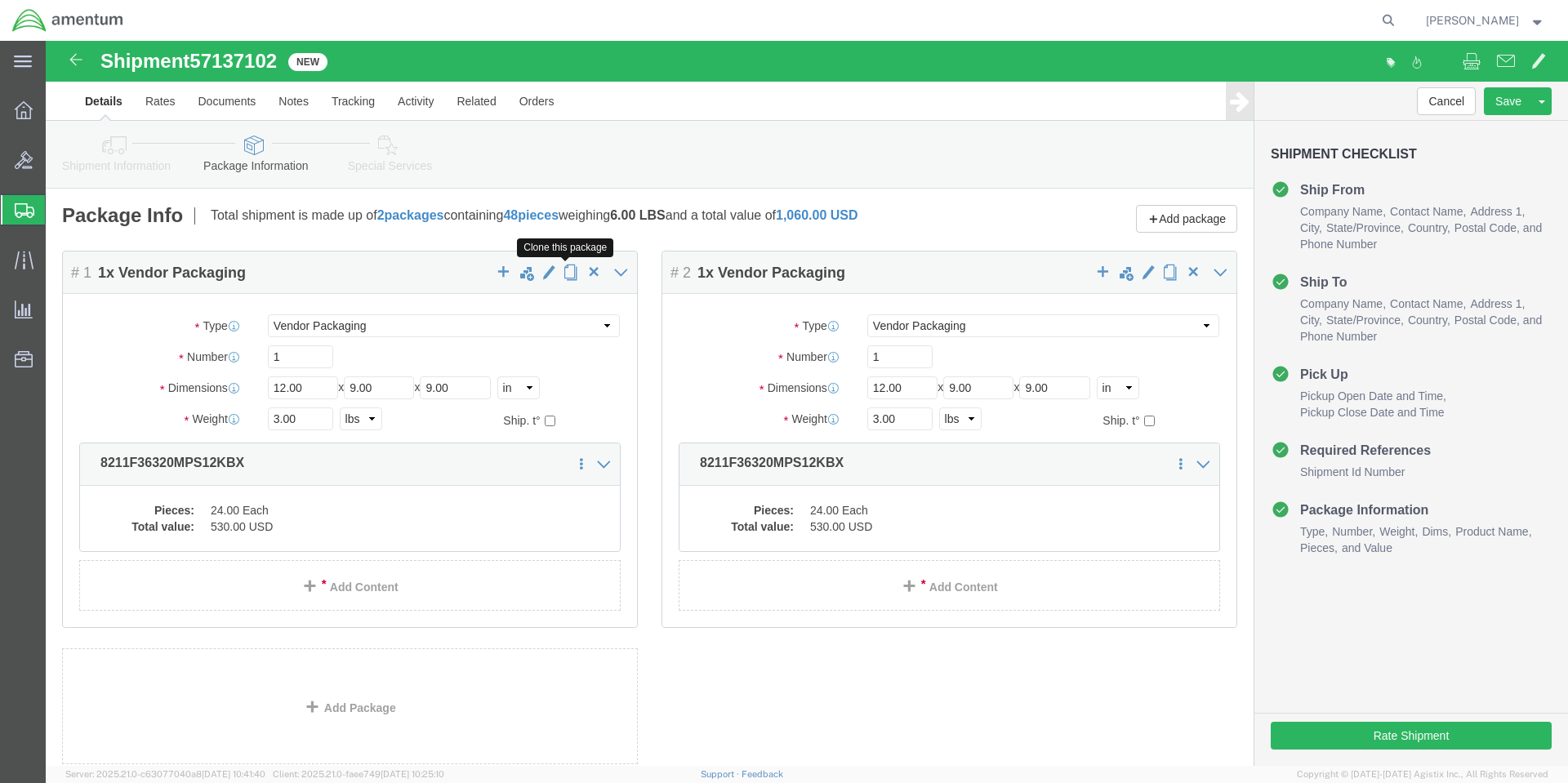
click span "button"
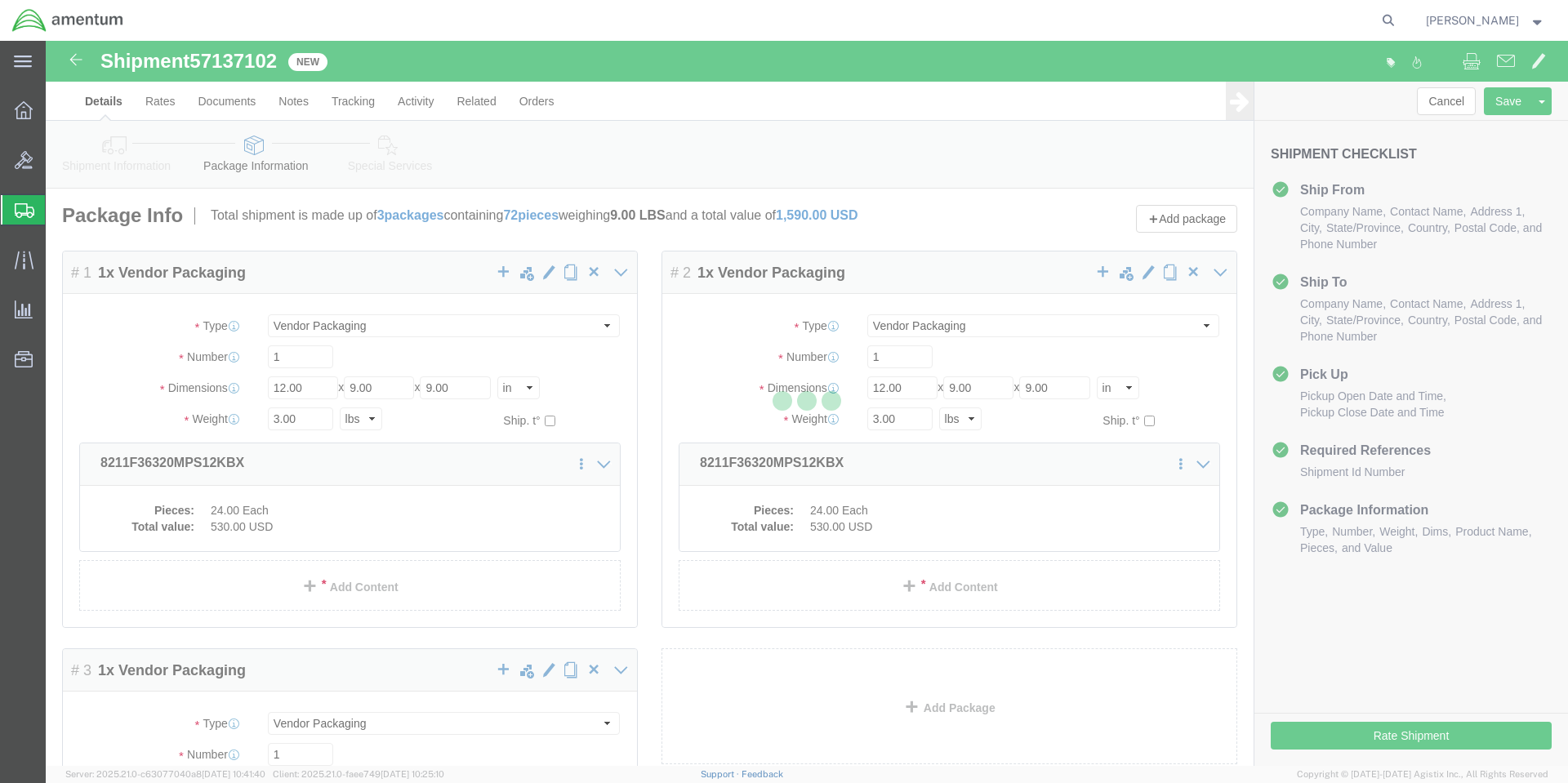
select select "VNPK"
